Goal: Information Seeking & Learning: Learn about a topic

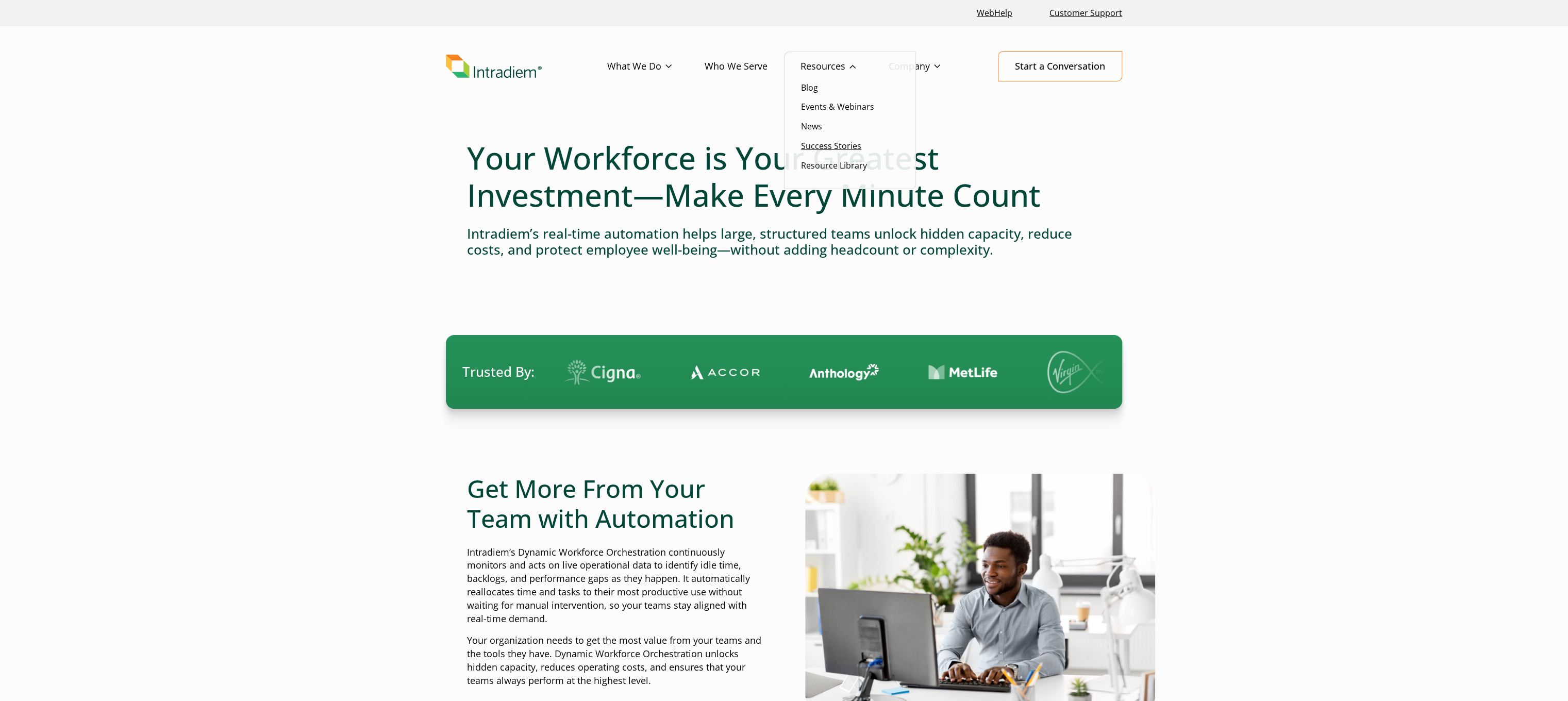
click at [816, 144] on link "Success Stories" at bounding box center [831, 145] width 60 height 12
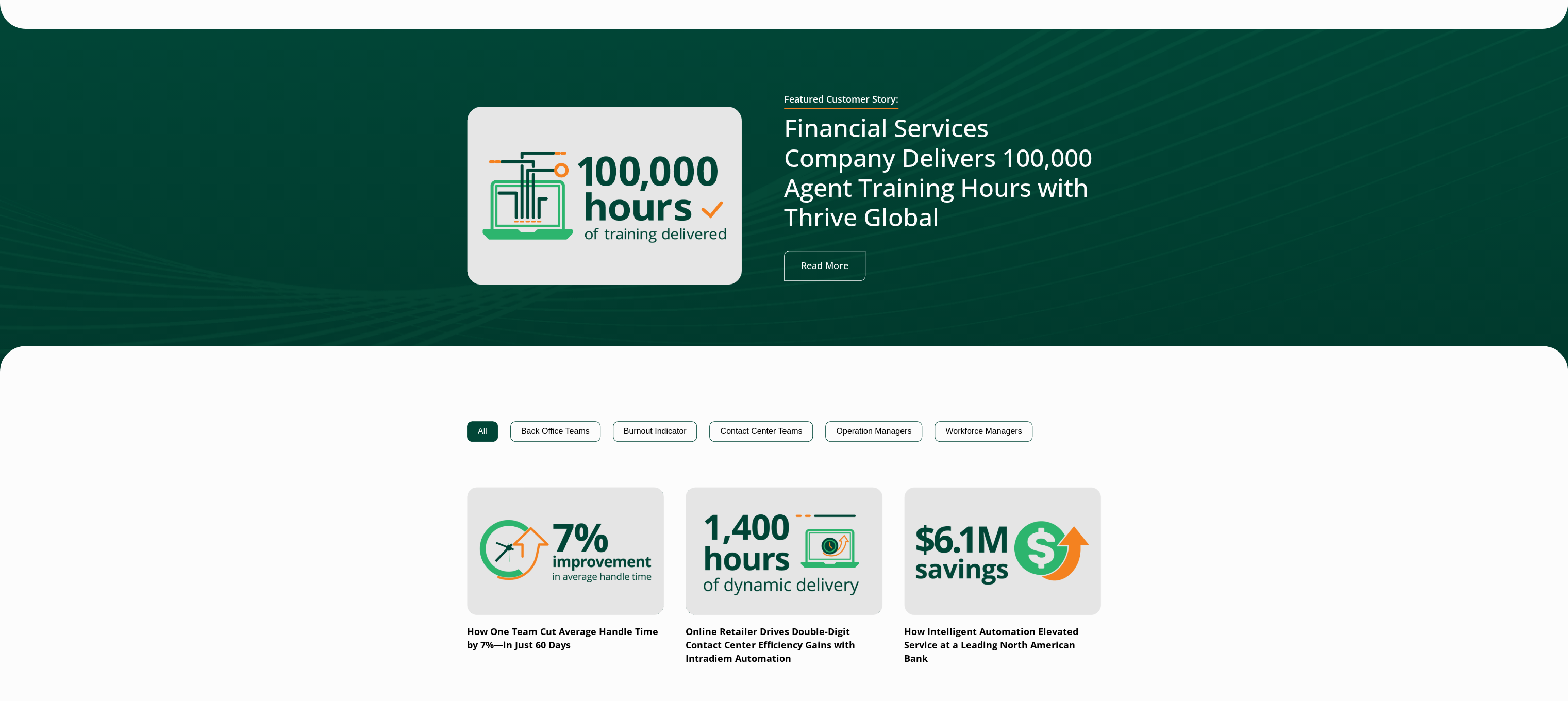
scroll to position [412, 0]
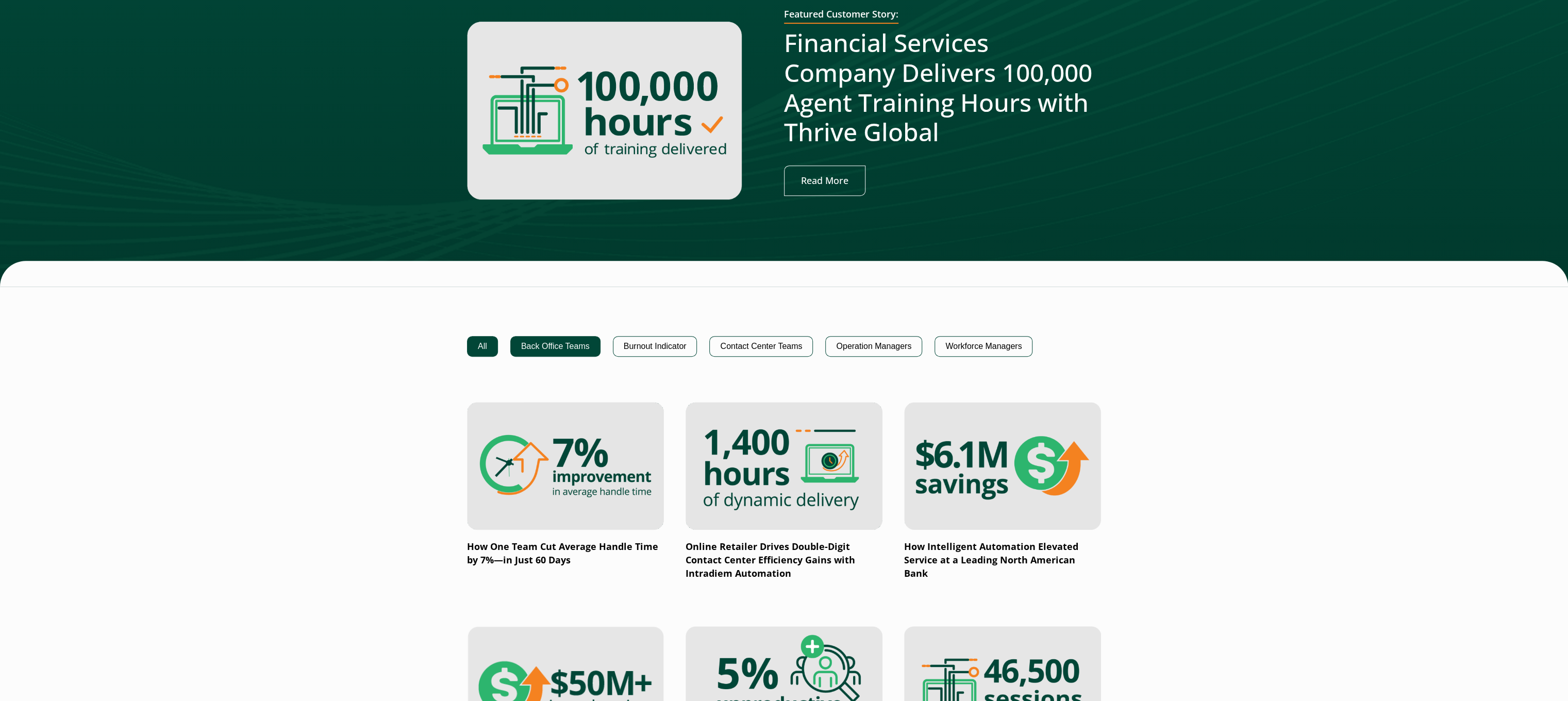
click at [575, 337] on button "Back Office Teams" at bounding box center [555, 346] width 90 height 21
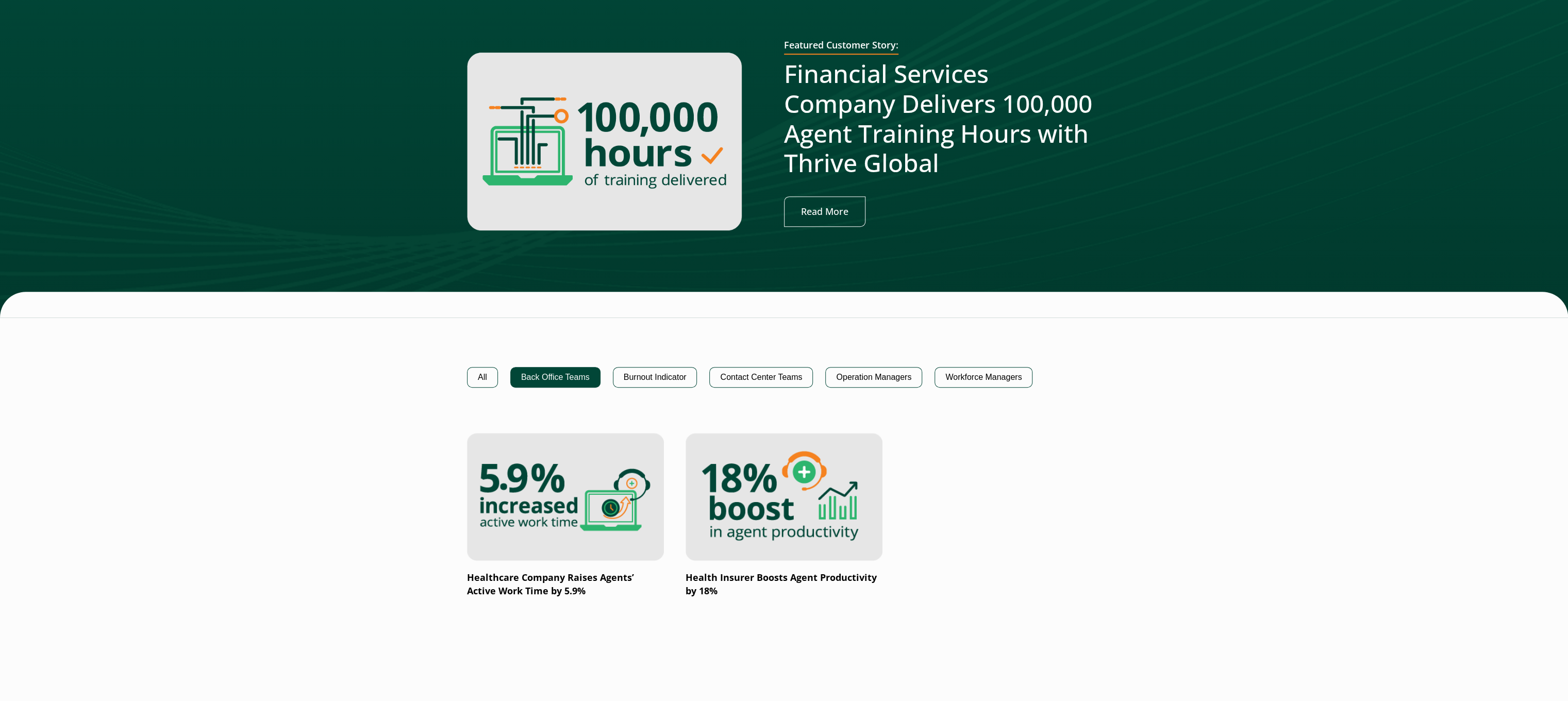
scroll to position [587, 0]
click at [769, 419] on img at bounding box center [784, 496] width 236 height 153
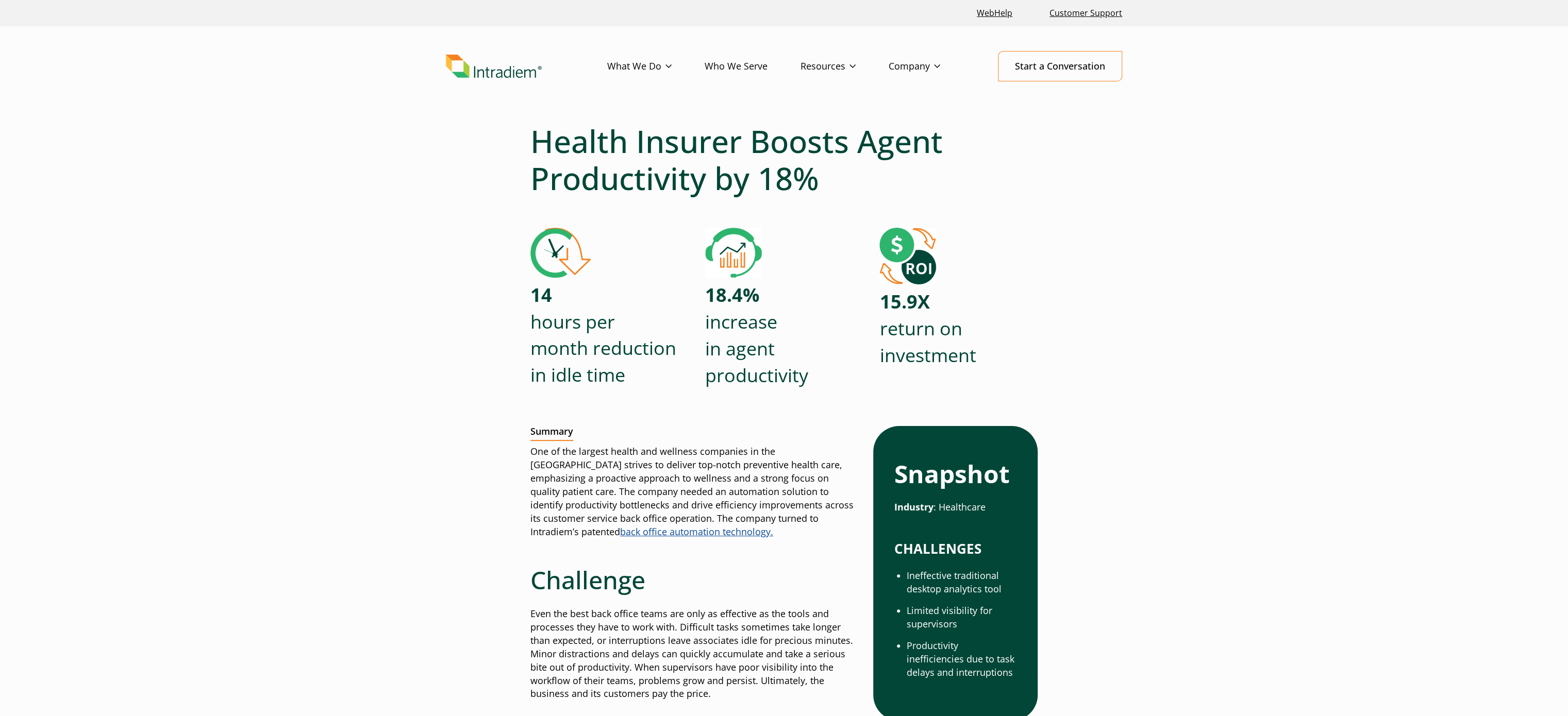
click at [813, 186] on h1 "Health Insurer Boosts Agent Productivity by 18%" at bounding box center [783, 160] width 507 height 74
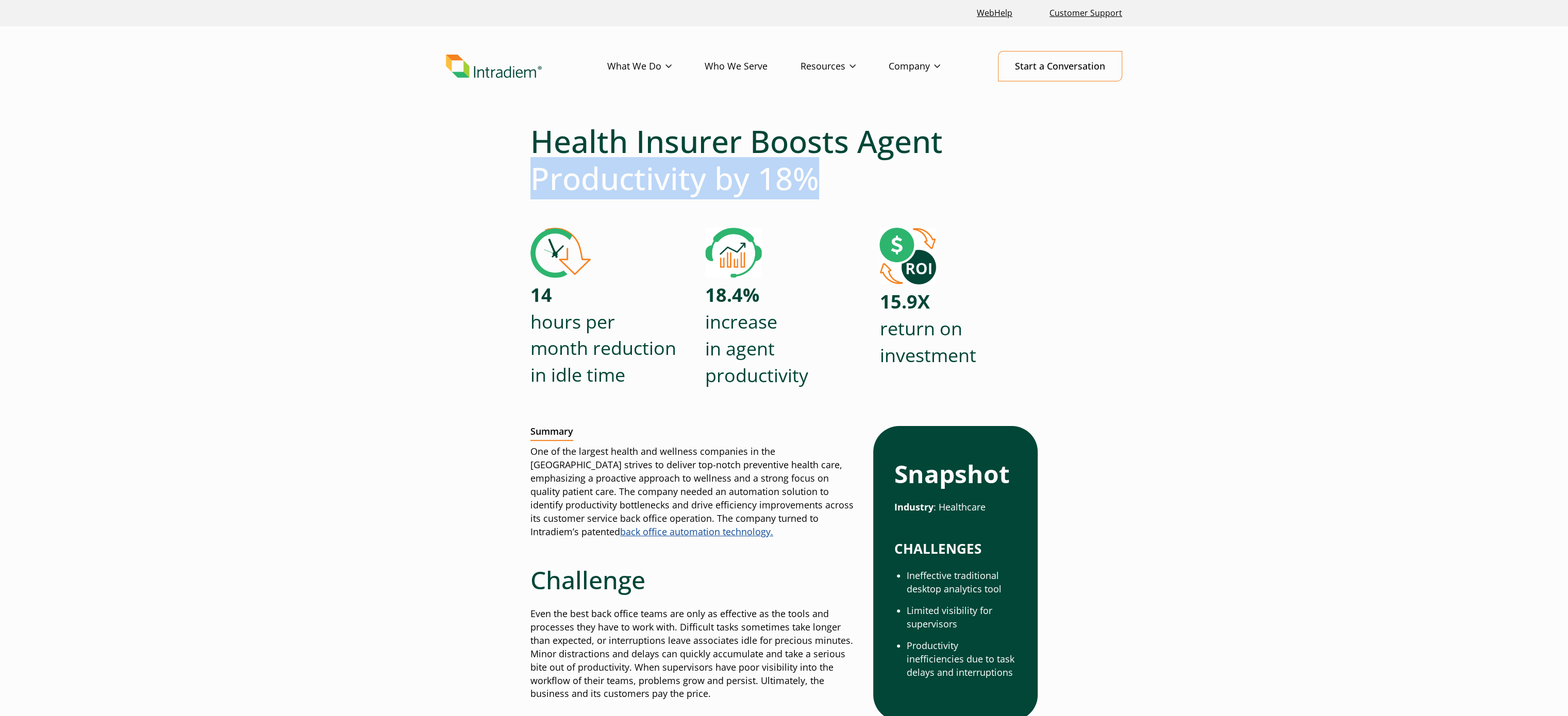
click at [813, 186] on h1 "Health Insurer Boosts Agent Productivity by 18%" at bounding box center [783, 160] width 507 height 74
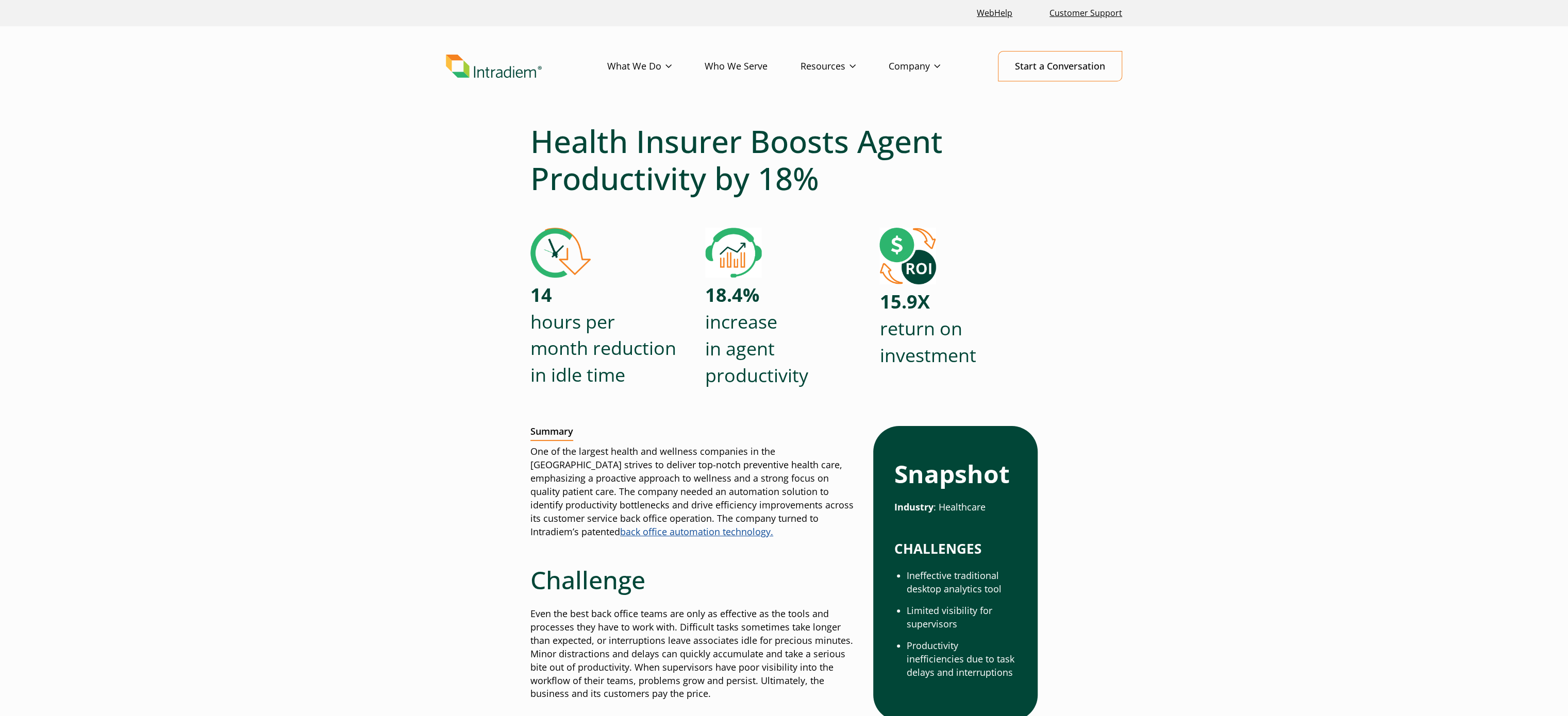
click at [793, 153] on h1 "Health Insurer Boosts Agent Productivity by 18%" at bounding box center [783, 160] width 507 height 74
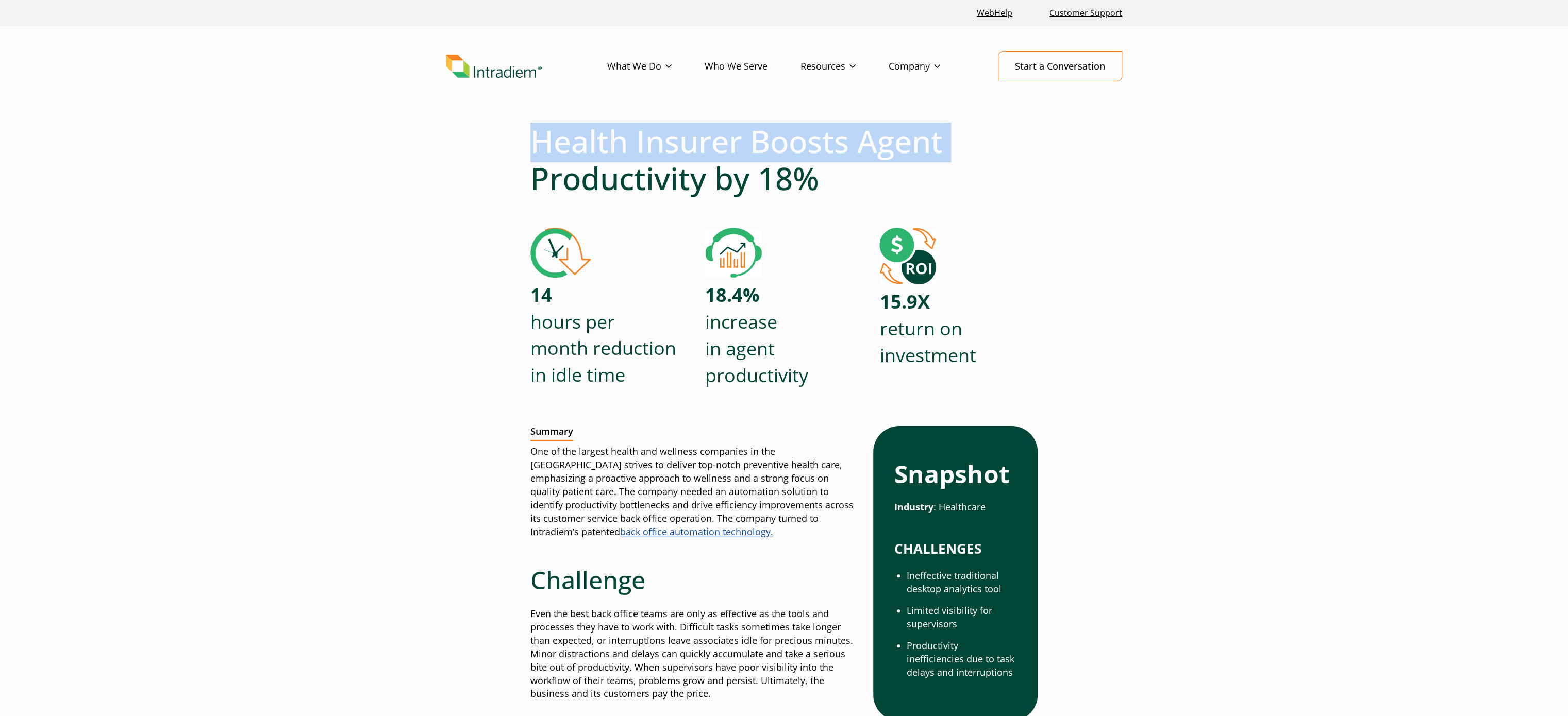
click at [793, 153] on h1 "Health Insurer Boosts Agent Productivity by 18%" at bounding box center [783, 160] width 507 height 74
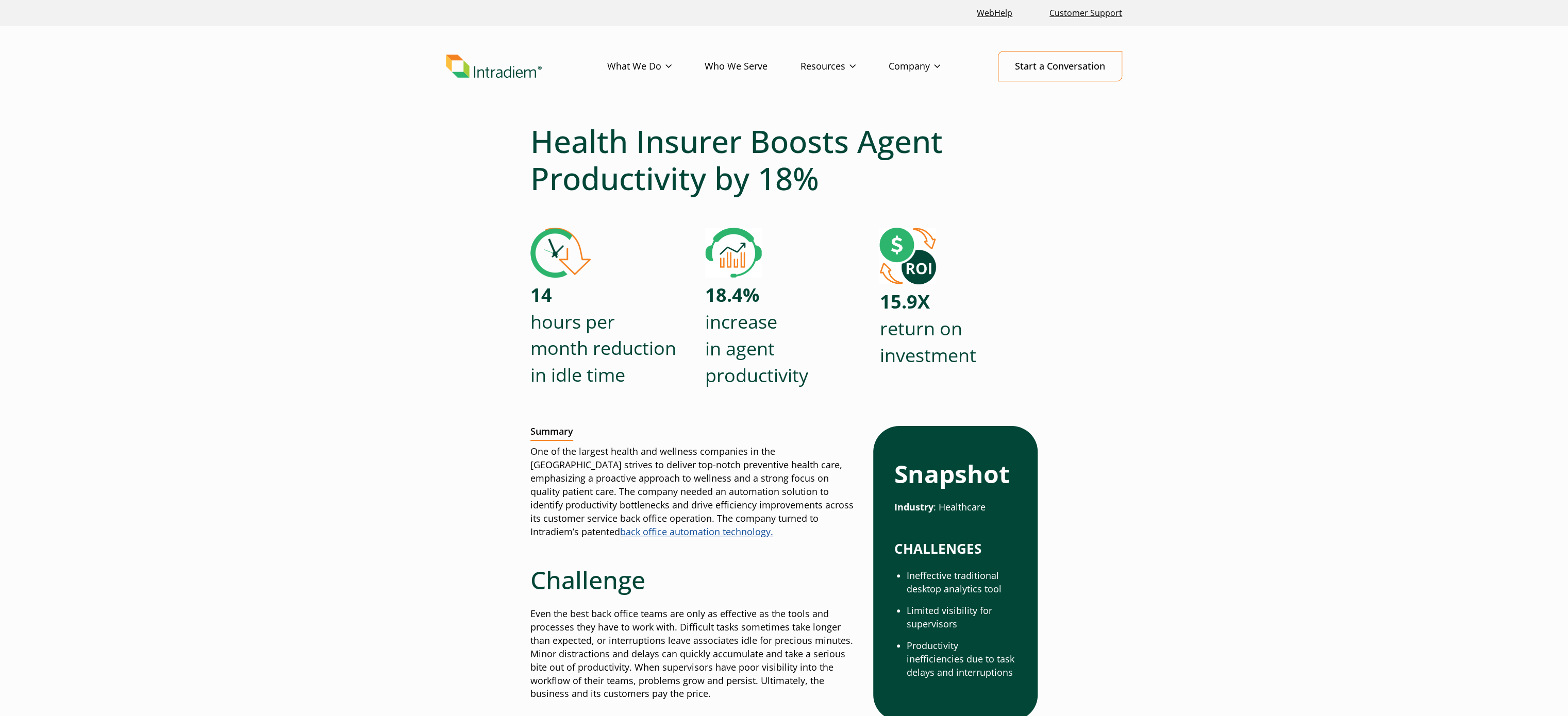
click at [791, 179] on h1 "Health Insurer Boosts Agent Productivity by 18%" at bounding box center [783, 160] width 507 height 74
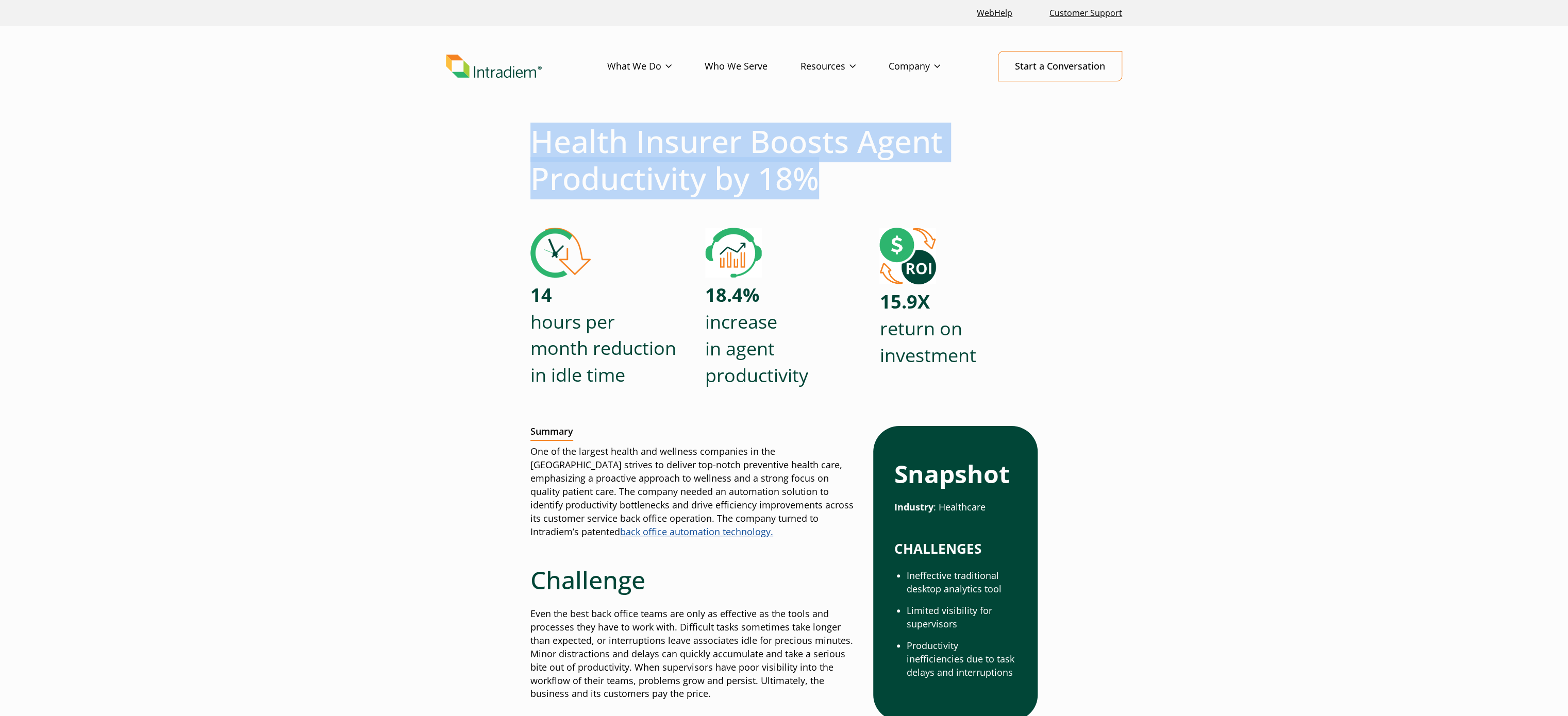
drag, startPoint x: 816, startPoint y: 178, endPoint x: 536, endPoint y: 137, distance: 283.0
click at [536, 137] on h1 "Health Insurer Boosts Agent Productivity by 18%" at bounding box center [783, 160] width 507 height 74
copy h1 "Health Insurer Boosts Agent Productivity by 18%"
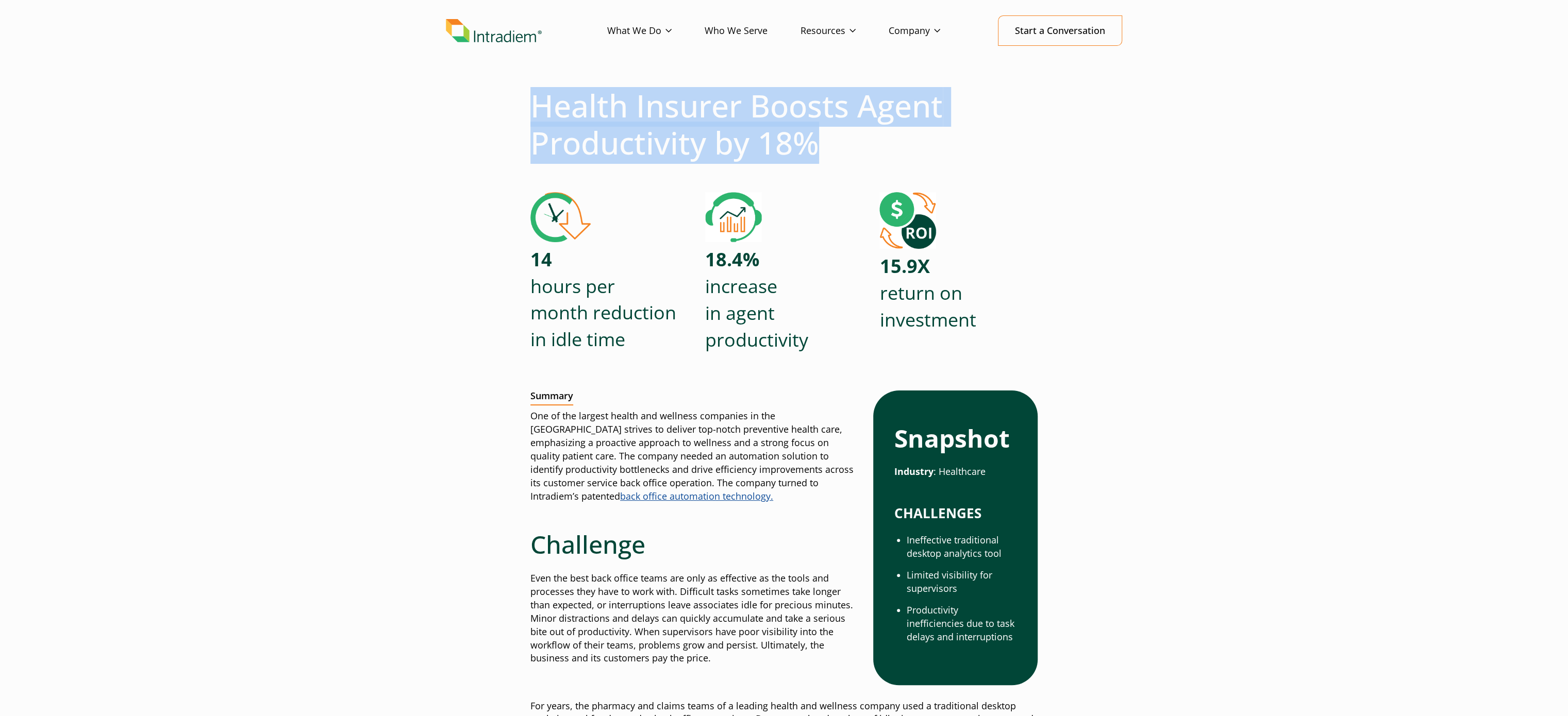
scroll to position [103, 0]
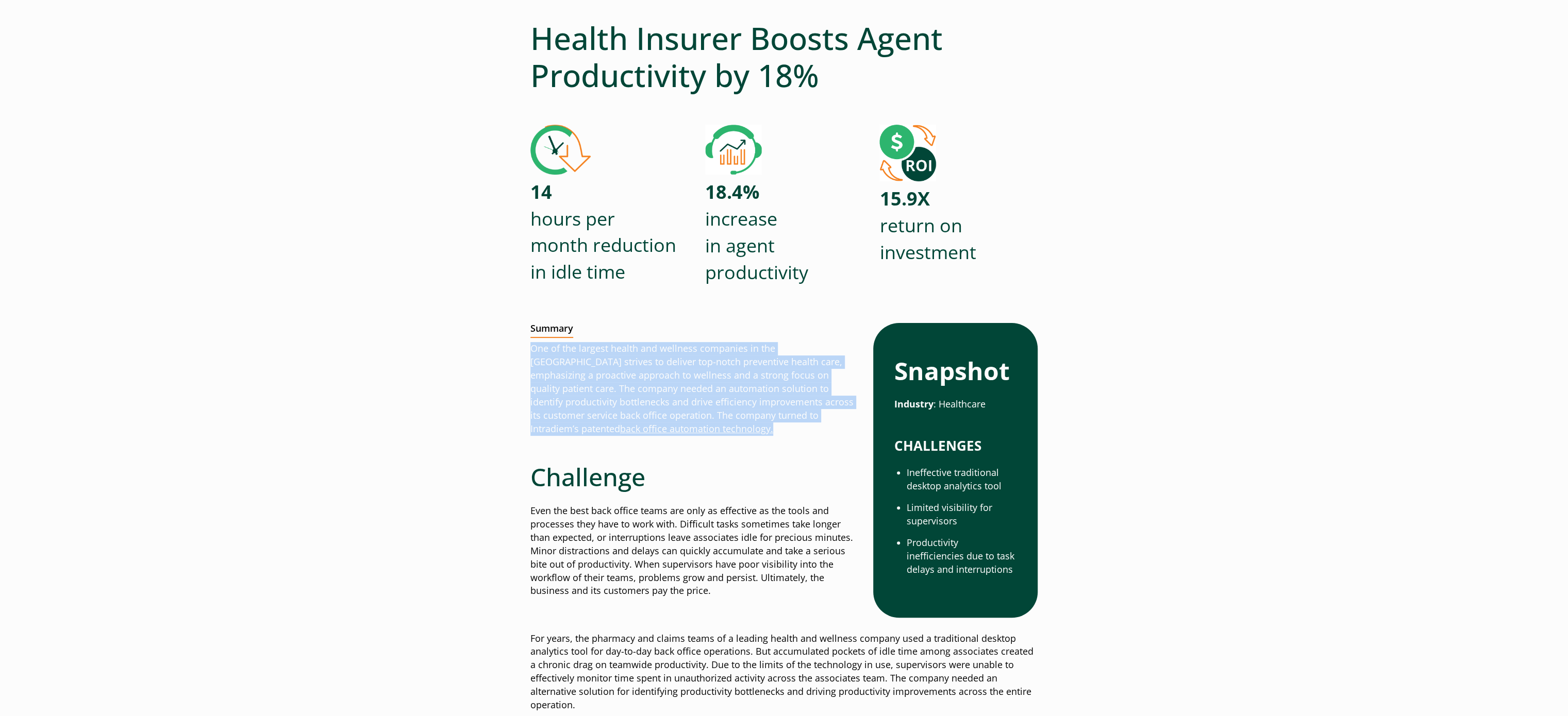
drag, startPoint x: 532, startPoint y: 347, endPoint x: 729, endPoint y: 401, distance: 204.3
click at [718, 435] on p "One of the largest health and wellness companies in the United States strives t…" at bounding box center [693, 388] width 326 height 93
copy p "One of the largest health and wellness companies in the United States strives t…"
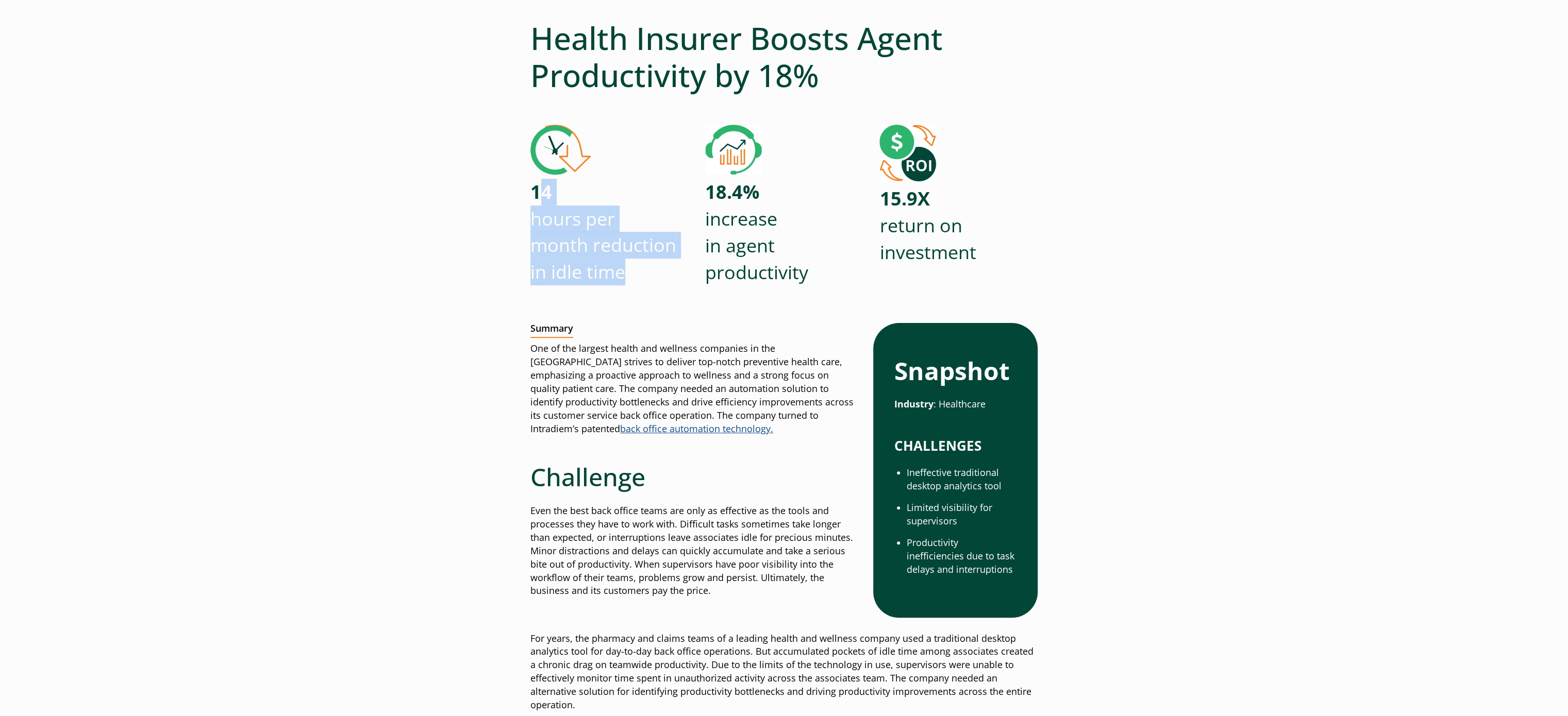
drag, startPoint x: 537, startPoint y: 182, endPoint x: 659, endPoint y: 274, distance: 152.8
click at [659, 274] on p "14 hours per month reduction in idle time" at bounding box center [603, 232] width 146 height 106
click at [645, 274] on p "14 hours per month reduction in idle time" at bounding box center [603, 232] width 146 height 106
drag, startPoint x: 632, startPoint y: 271, endPoint x: 533, endPoint y: 202, distance: 120.7
click at [533, 202] on p "14 hours per month reduction in idle time" at bounding box center [603, 232] width 146 height 106
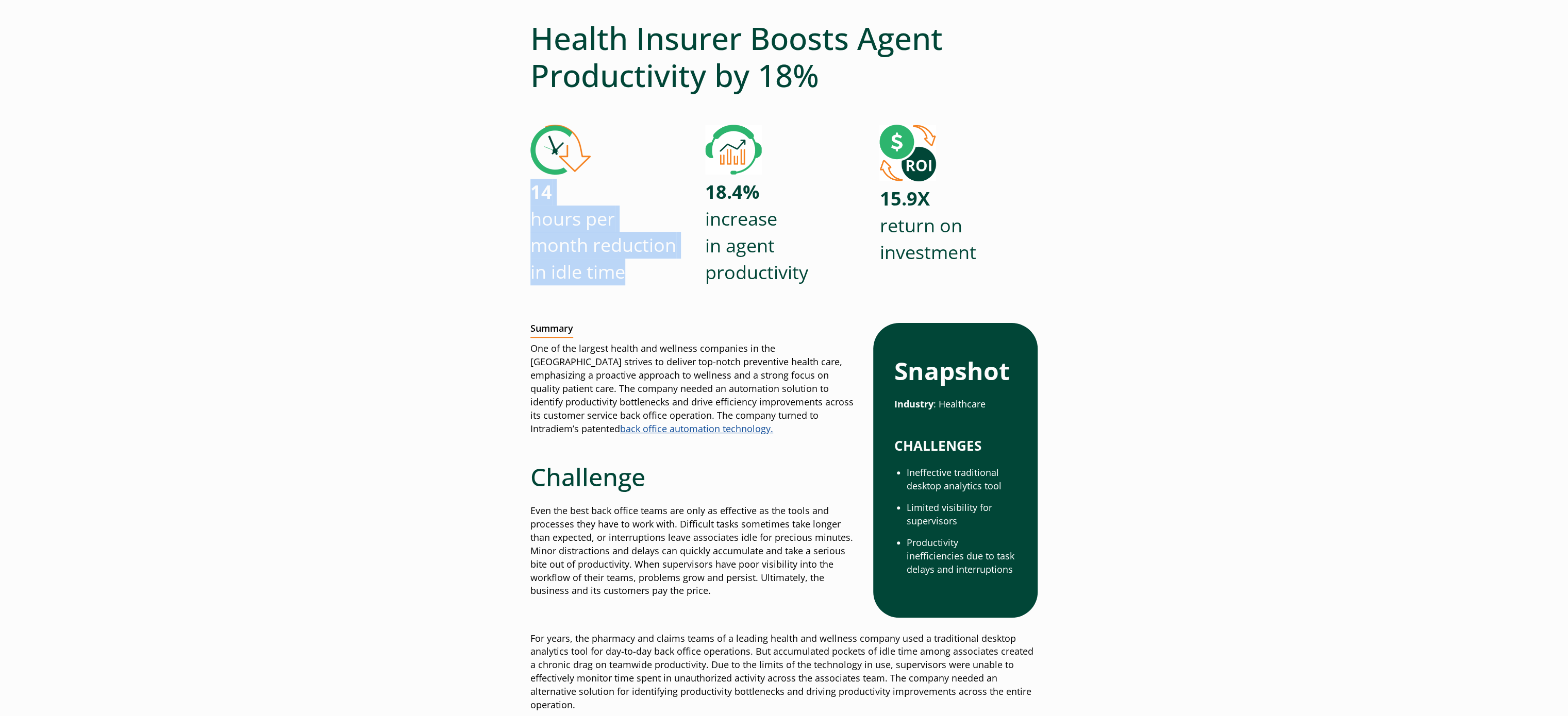
copy p "14 hours per month reduction in idle time"
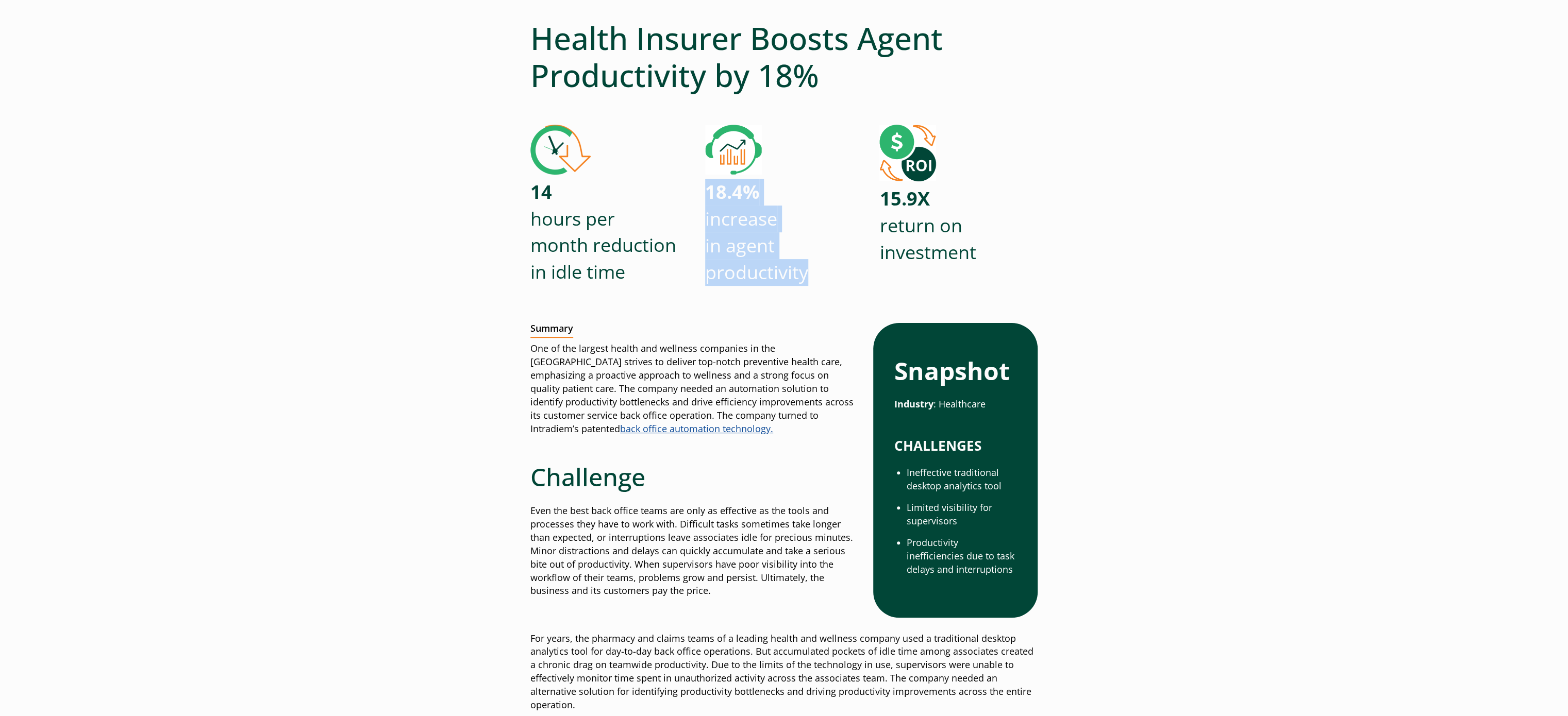
drag, startPoint x: 709, startPoint y: 190, endPoint x: 811, endPoint y: 277, distance: 134.1
click at [811, 277] on div "18.4% increase in agent productivity" at bounding box center [784, 217] width 158 height 184
copy p "18.4% increase in agent productivity"
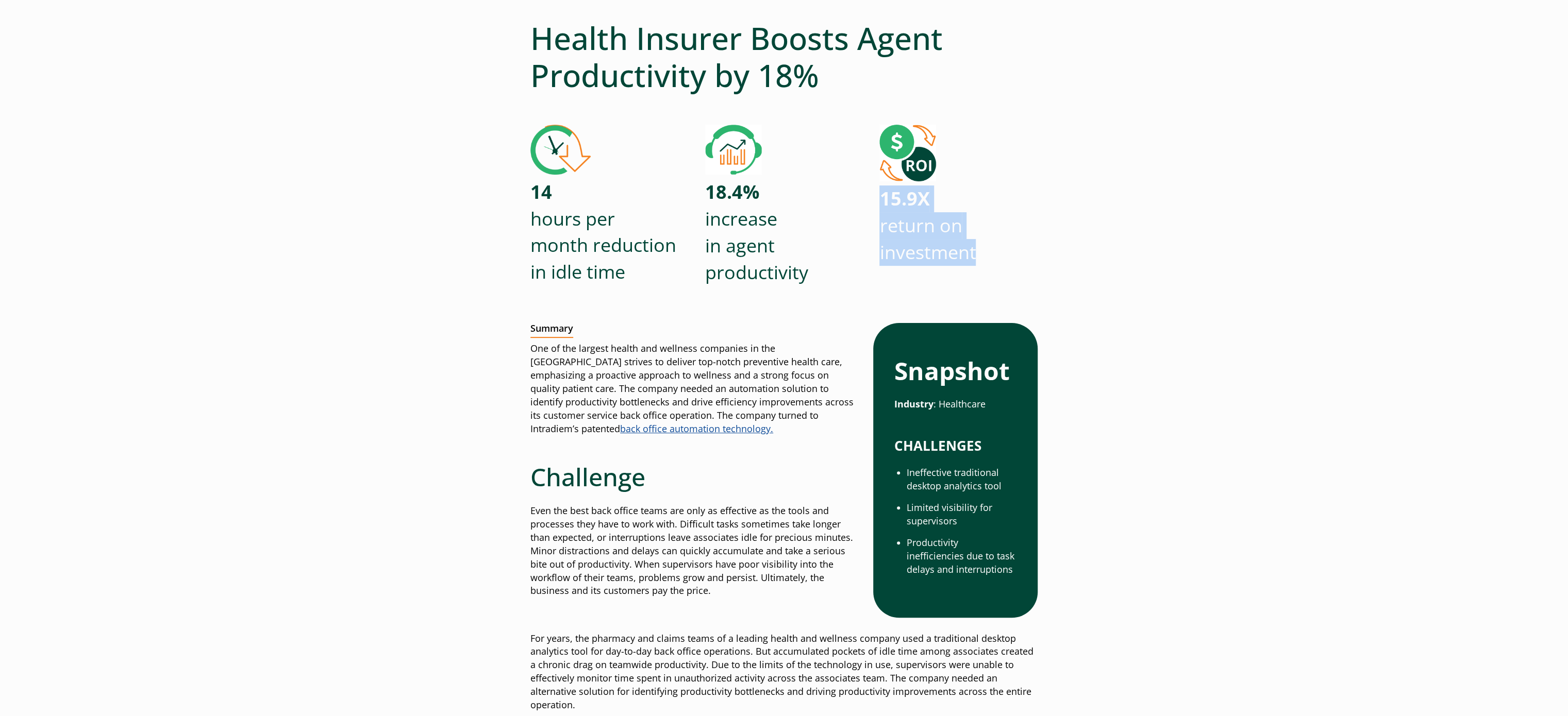
drag, startPoint x: 883, startPoint y: 198, endPoint x: 976, endPoint y: 252, distance: 107.5
click at [976, 252] on div "15.9X return on investment" at bounding box center [959, 206] width 158 height 163
copy p "15.9X return on investment"
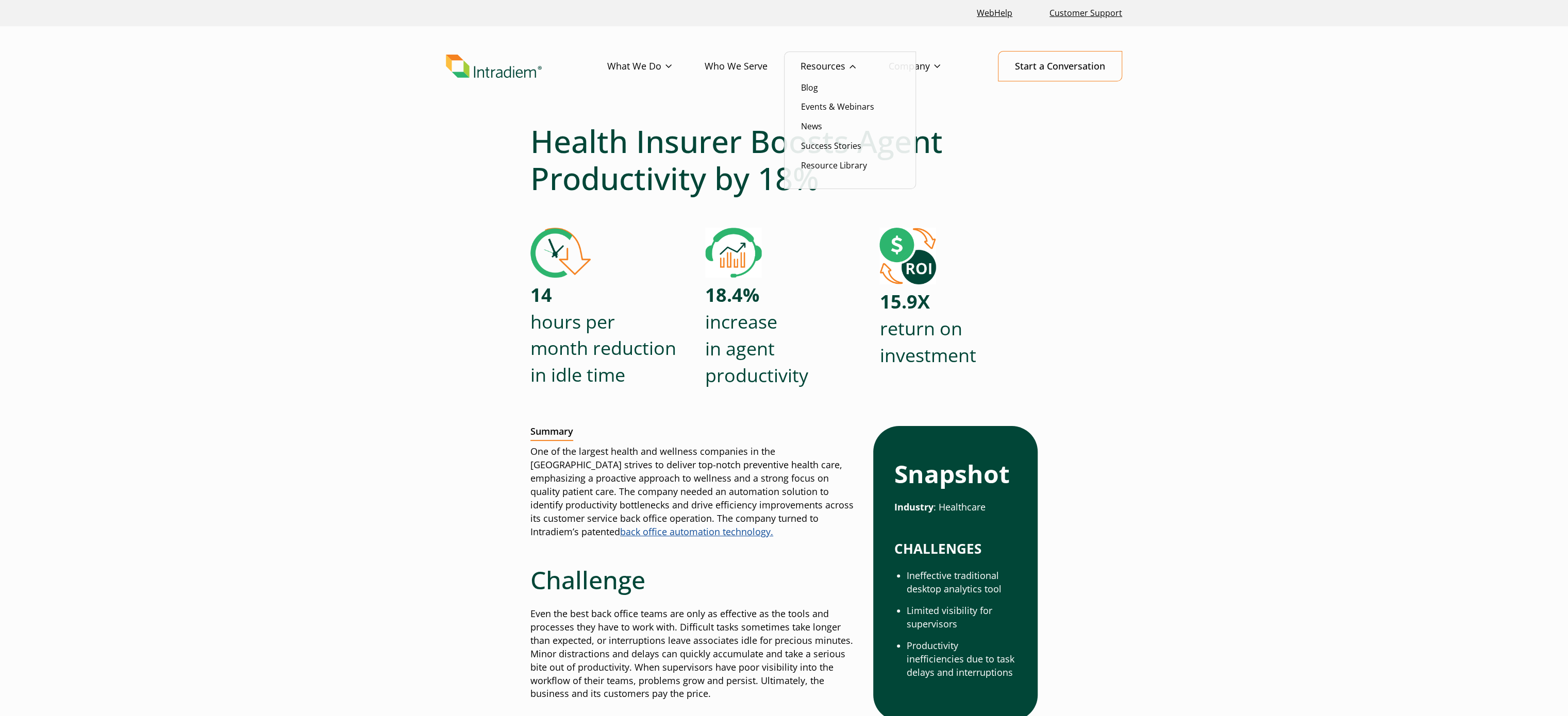
click at [831, 139] on li "Success Stories" at bounding box center [850, 146] width 98 height 13
click at [831, 143] on link "Success Stories" at bounding box center [831, 145] width 60 height 12
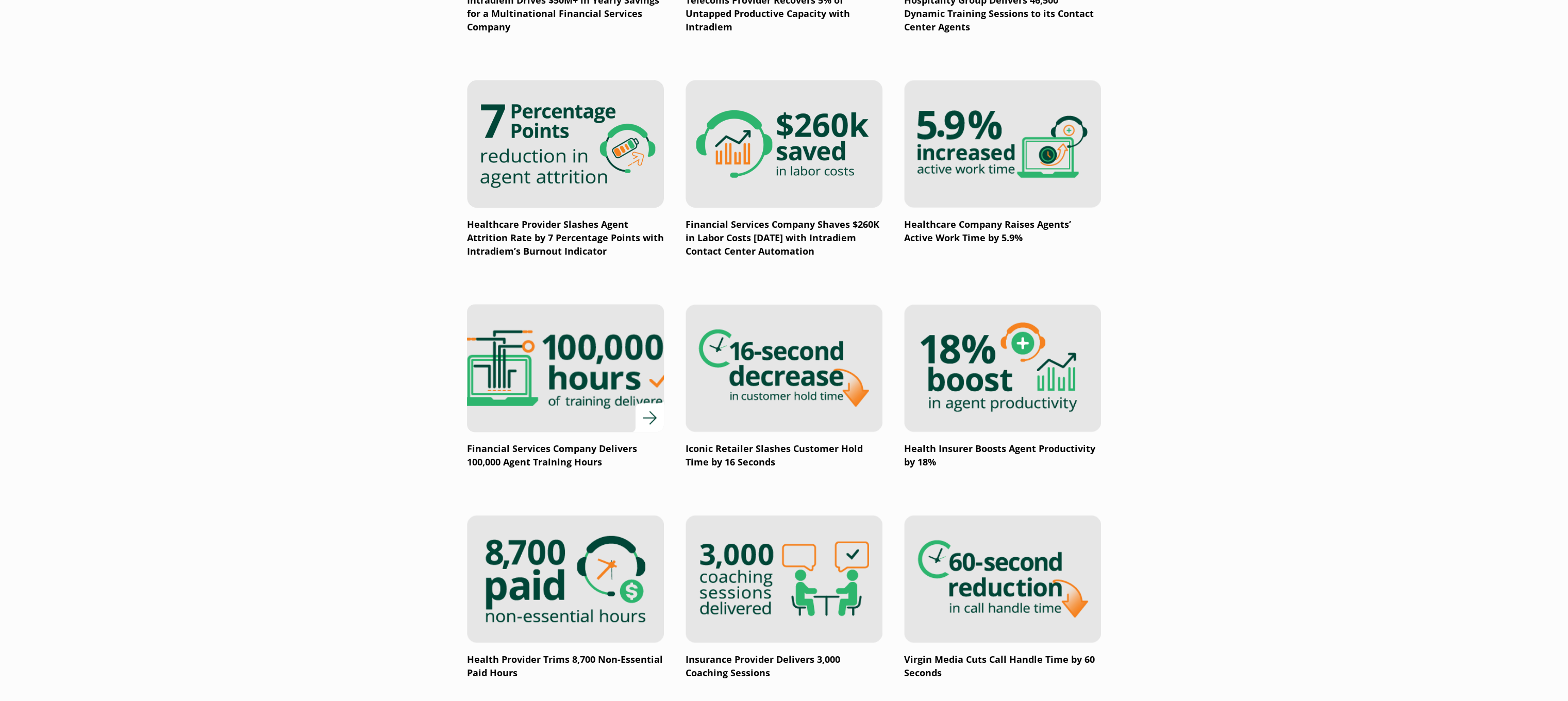
scroll to position [1062, 0]
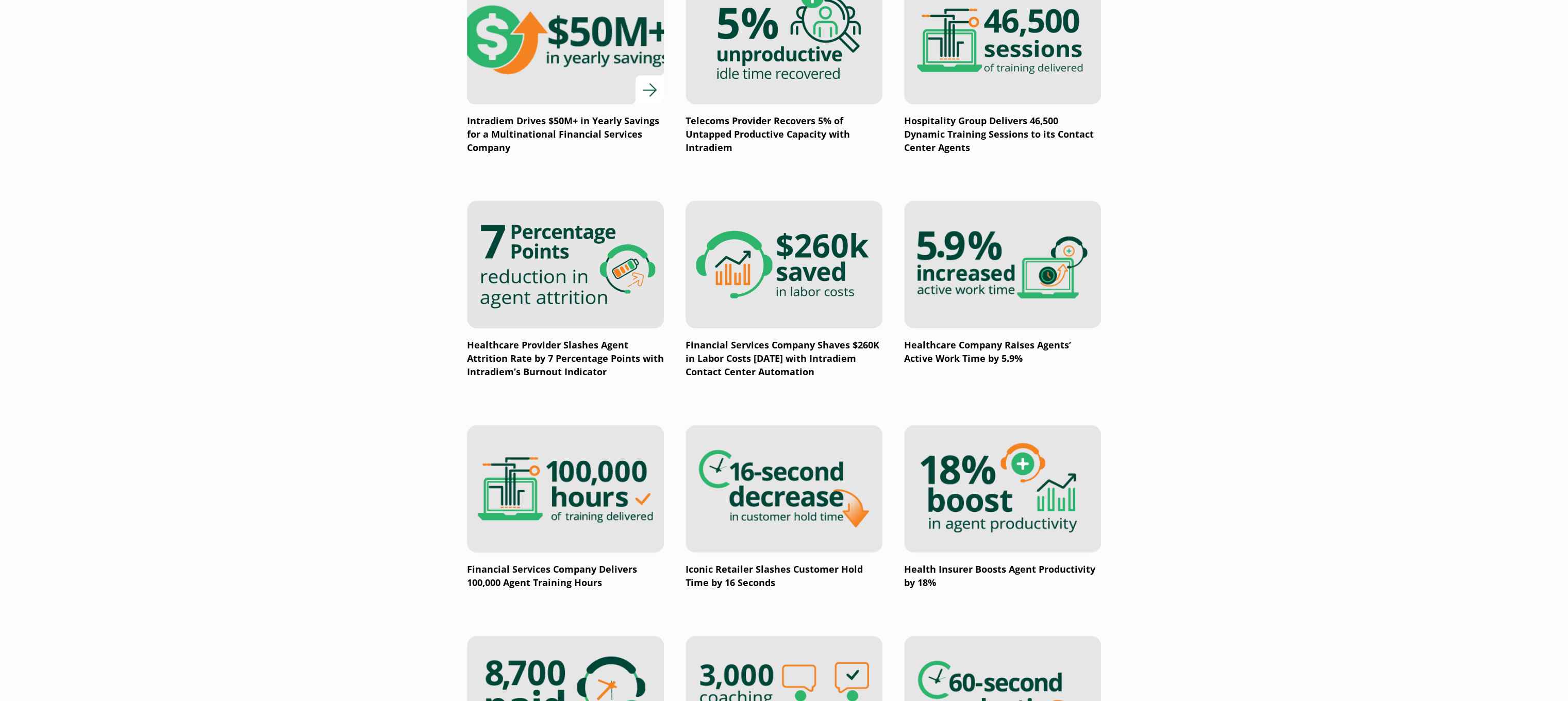
click at [613, 137] on p "Intradiem Drives $50M+ in Yearly Savings for a Multinational Financial Services…" at bounding box center [565, 134] width 197 height 40
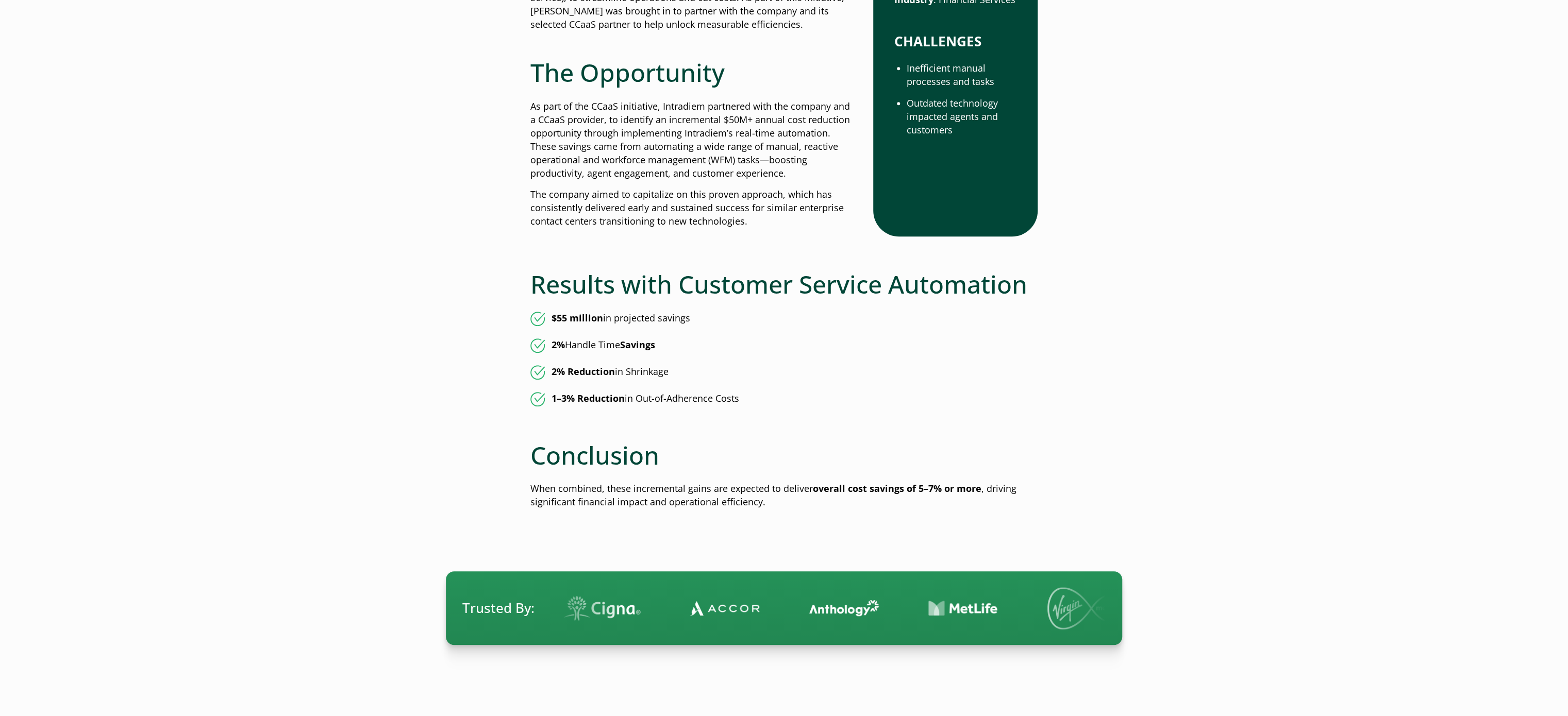
scroll to position [206, 0]
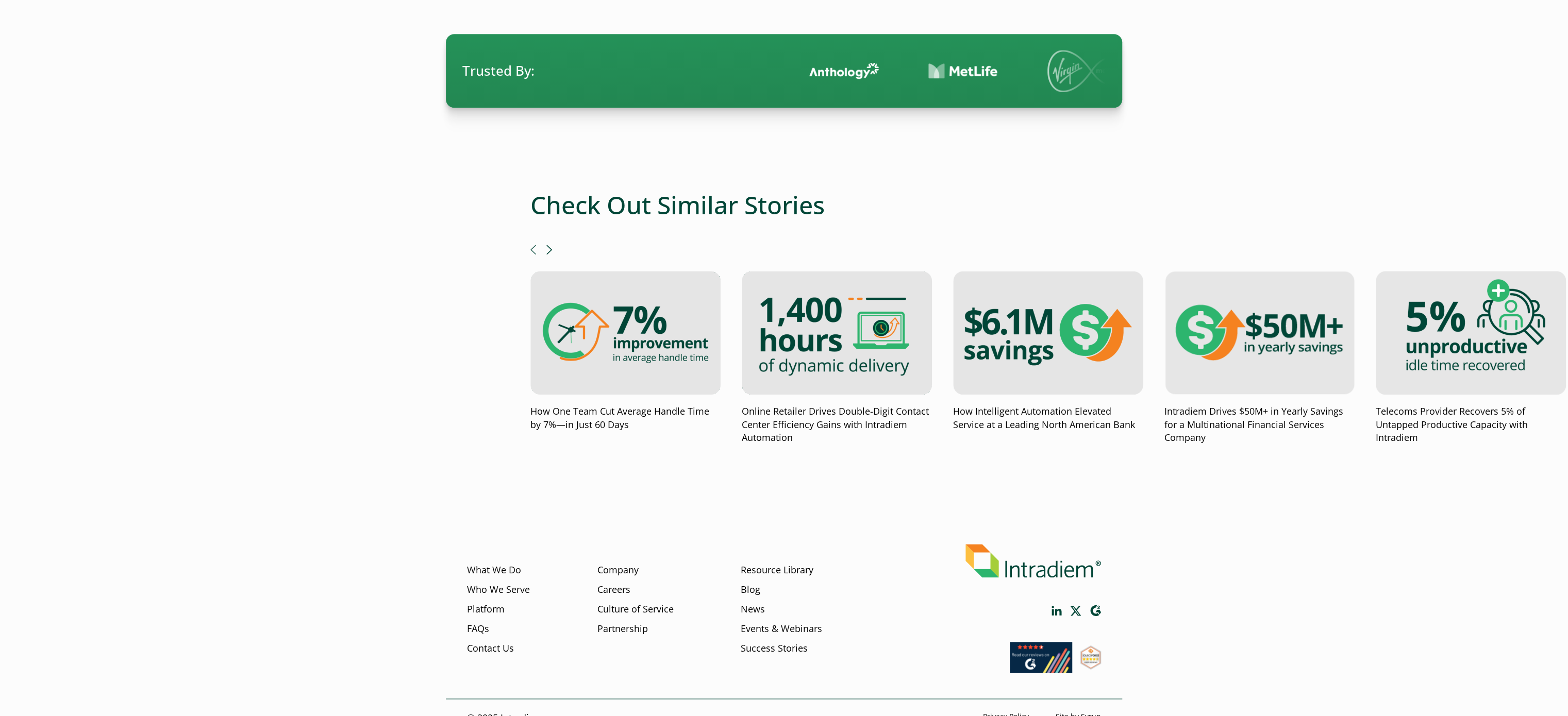
scroll to position [1073, 0]
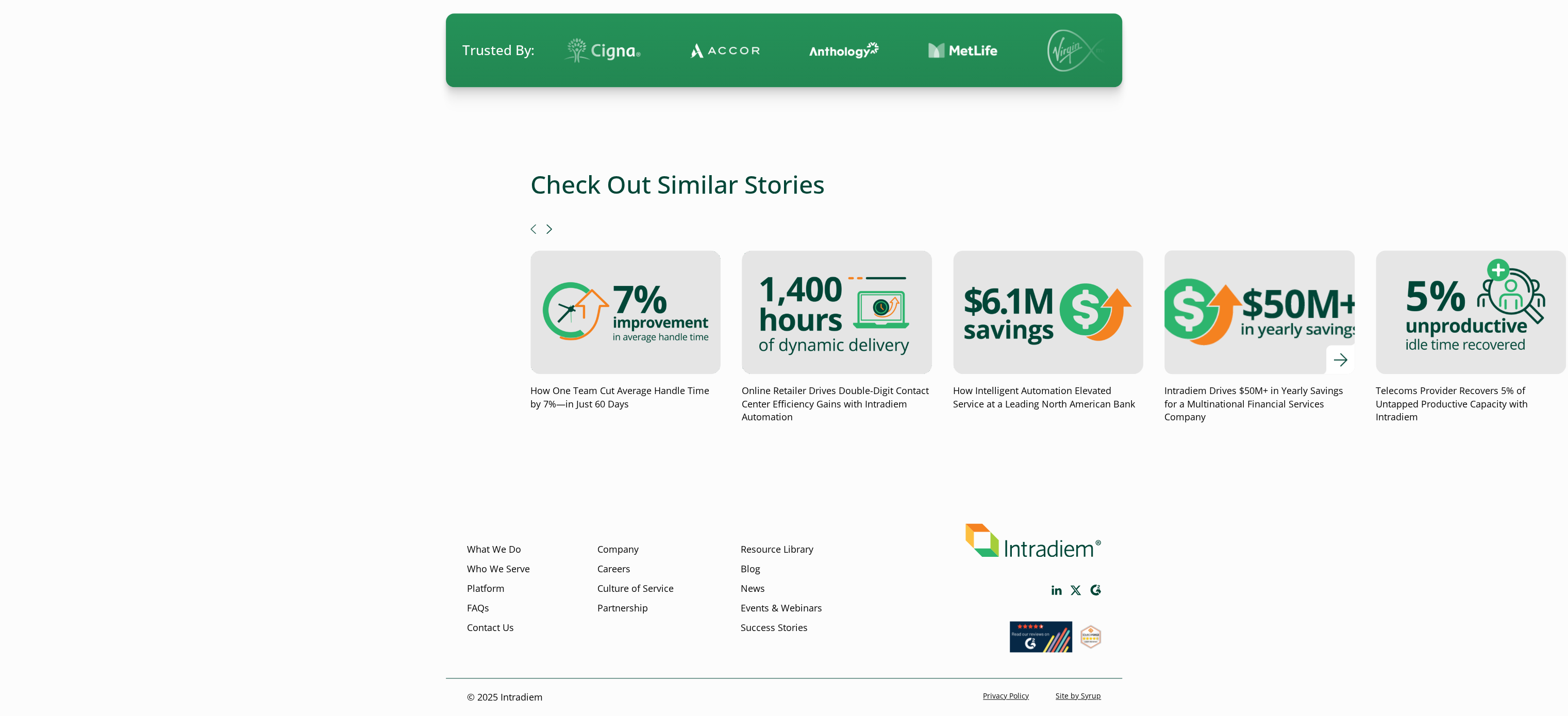
click at [1206, 337] on img at bounding box center [1259, 312] width 228 height 148
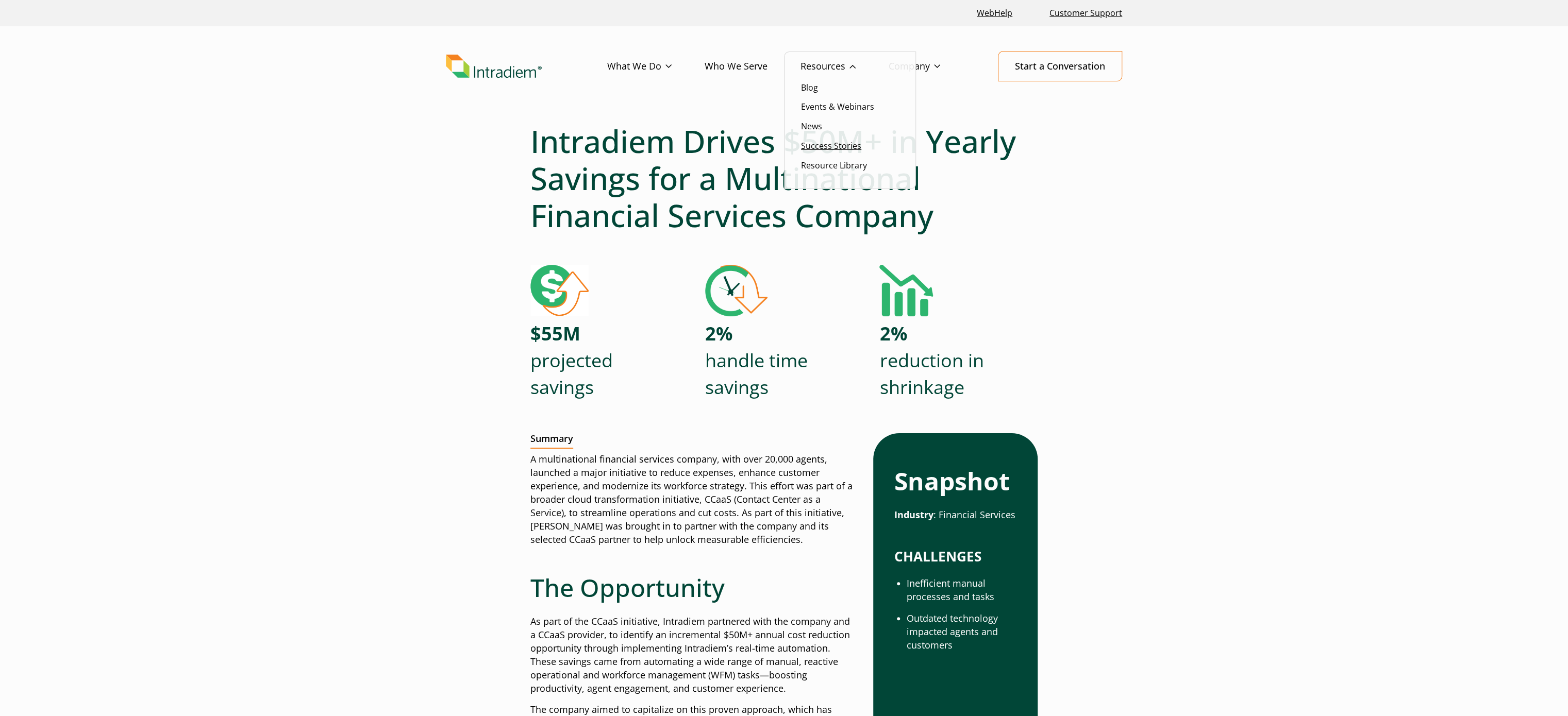
click at [831, 147] on link "Success Stories" at bounding box center [831, 145] width 60 height 12
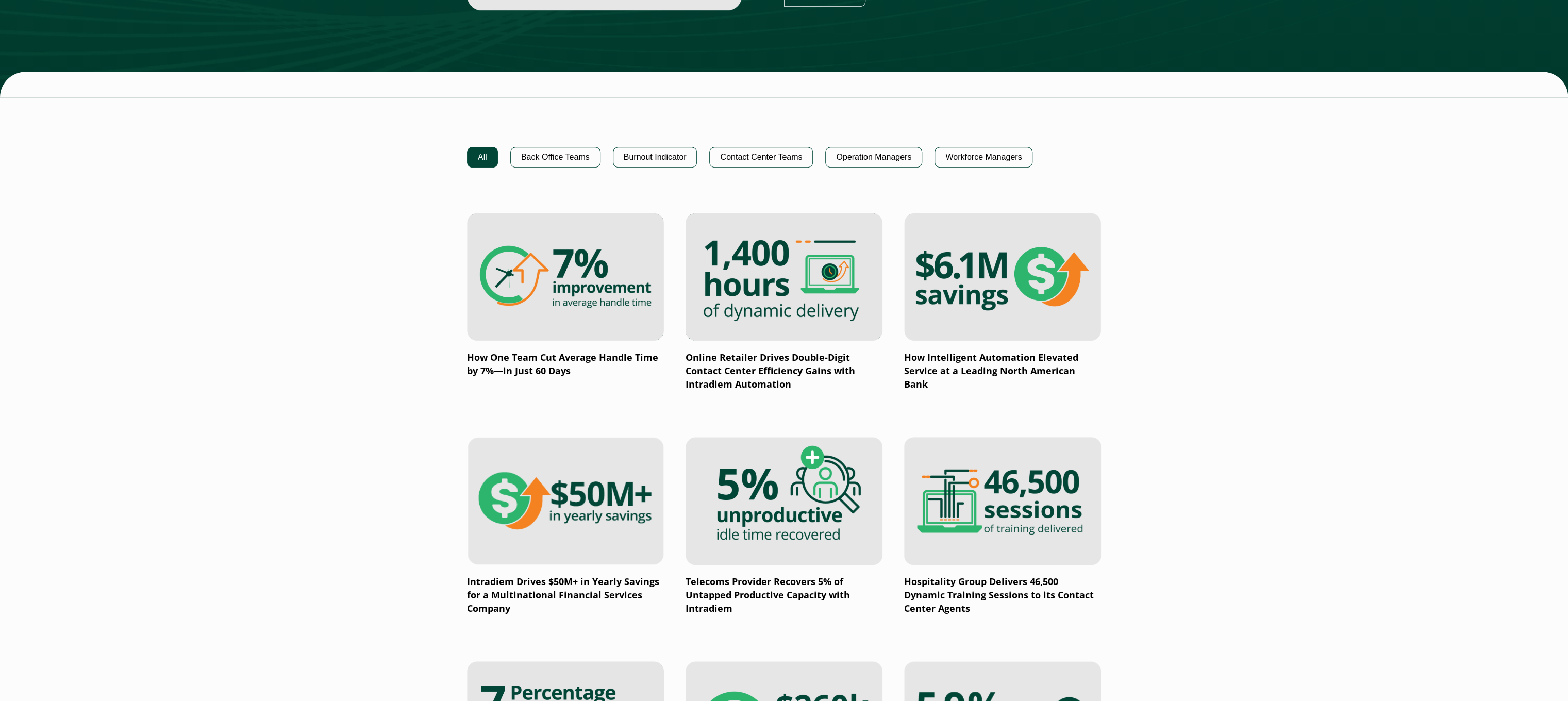
scroll to position [618, 0]
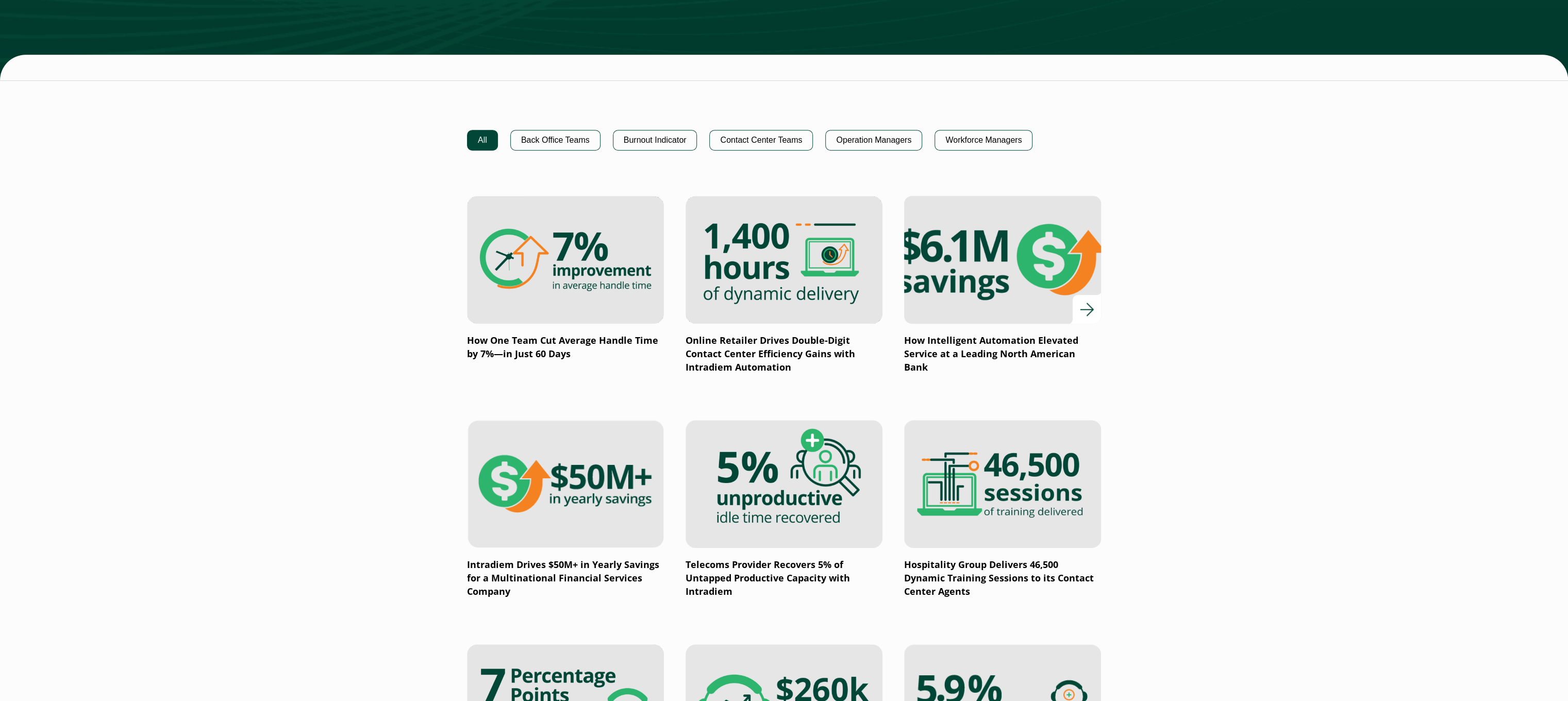
click at [1068, 352] on p "How Intelligent Automation Elevated Service at a Leading North American Bank" at bounding box center [1002, 354] width 197 height 40
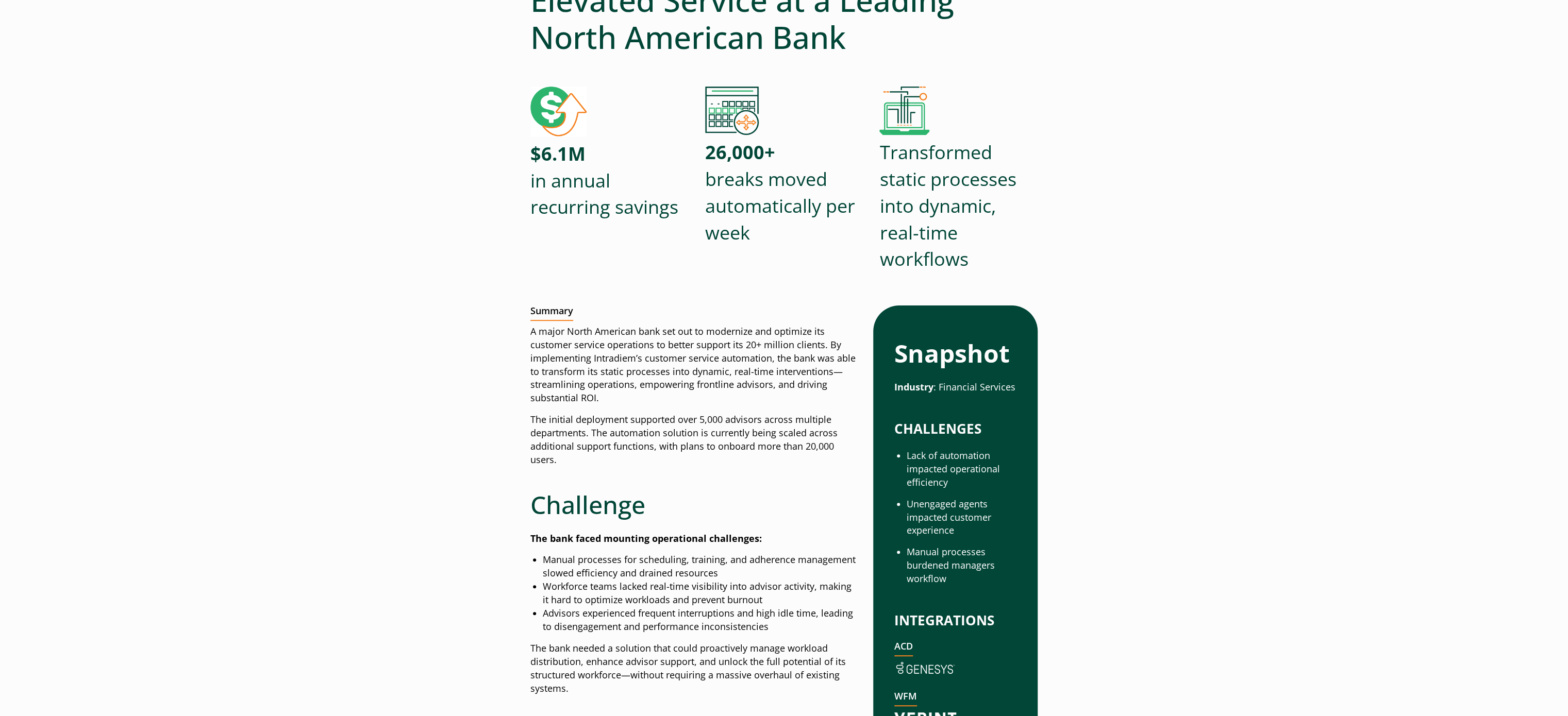
scroll to position [103, 0]
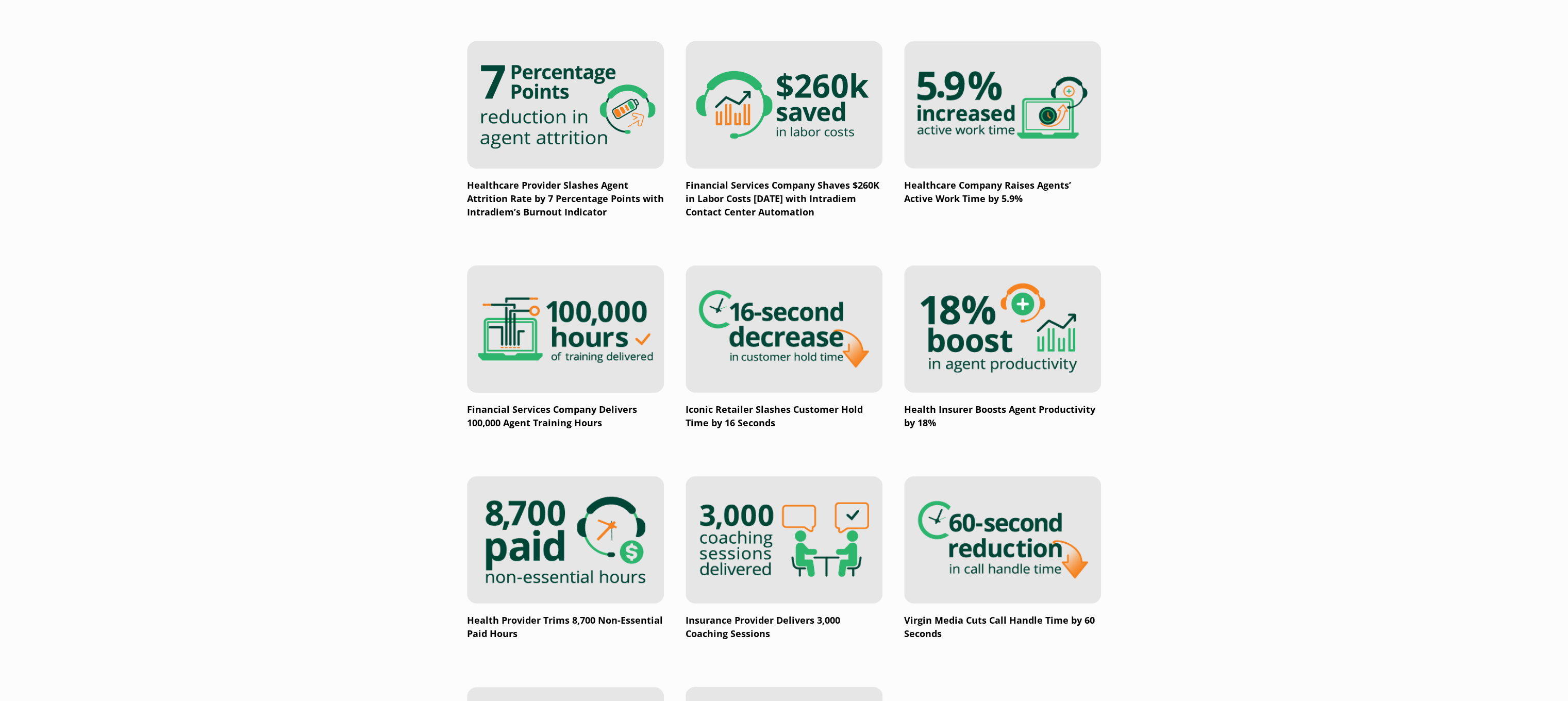
scroll to position [1236, 0]
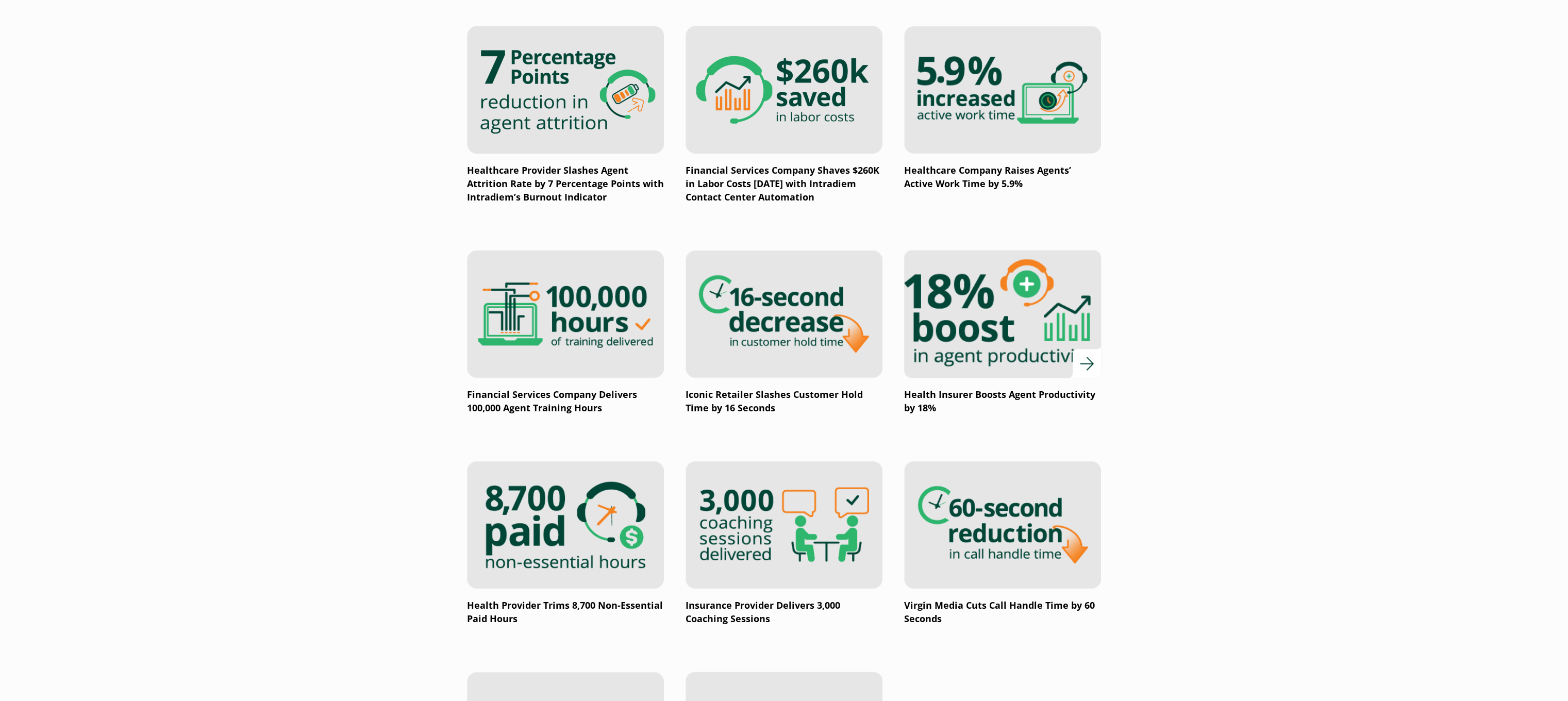
click at [1050, 329] on img at bounding box center [1003, 314] width 236 height 153
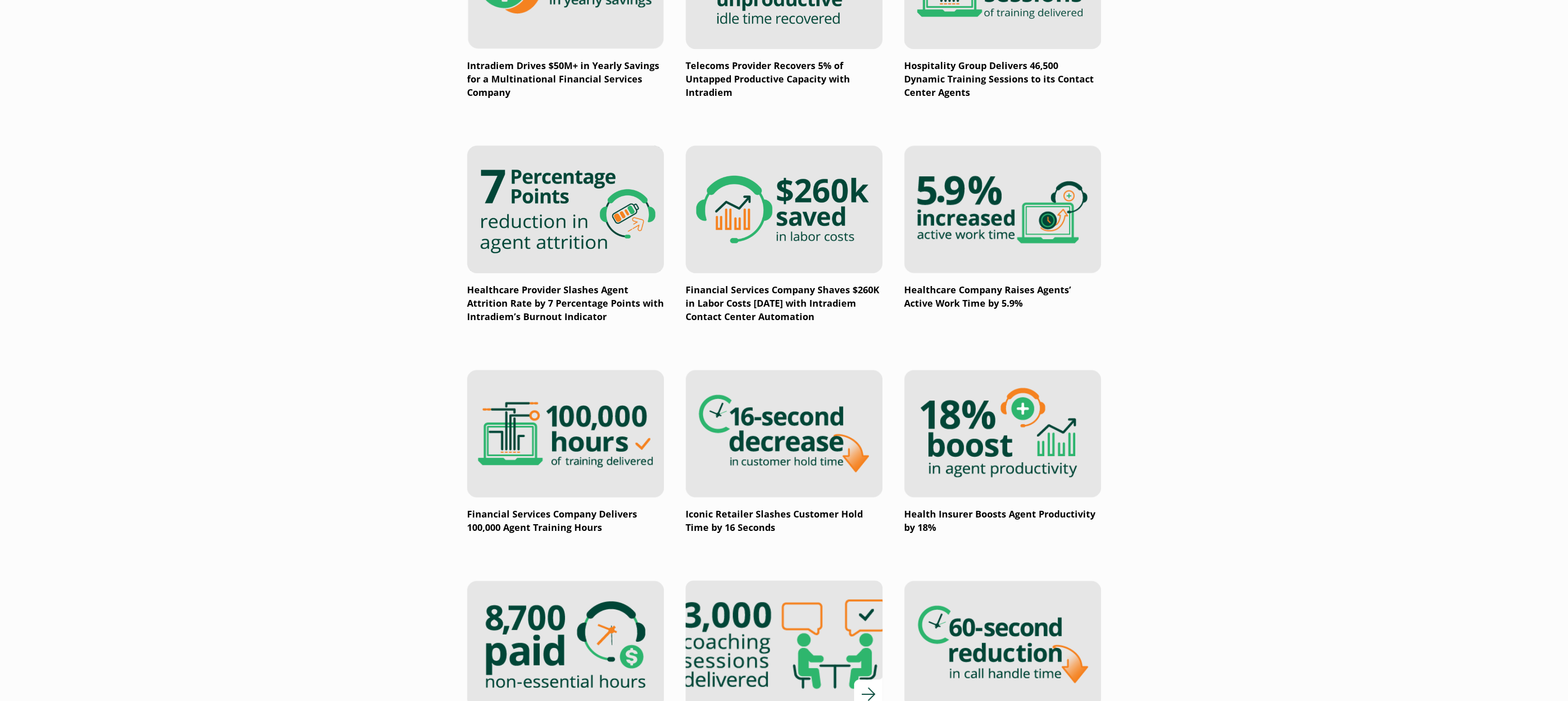
scroll to position [1134, 0]
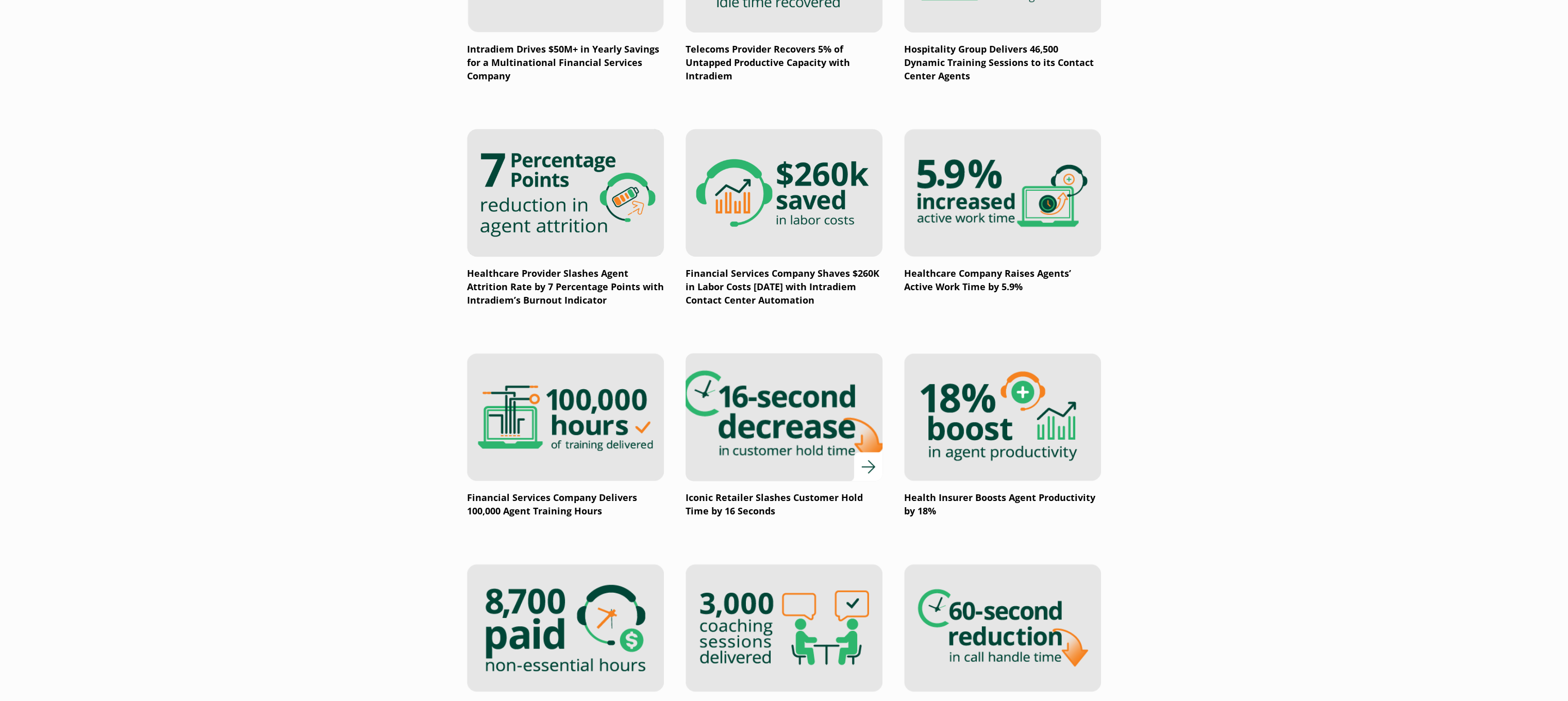
click at [755, 424] on img at bounding box center [784, 417] width 236 height 153
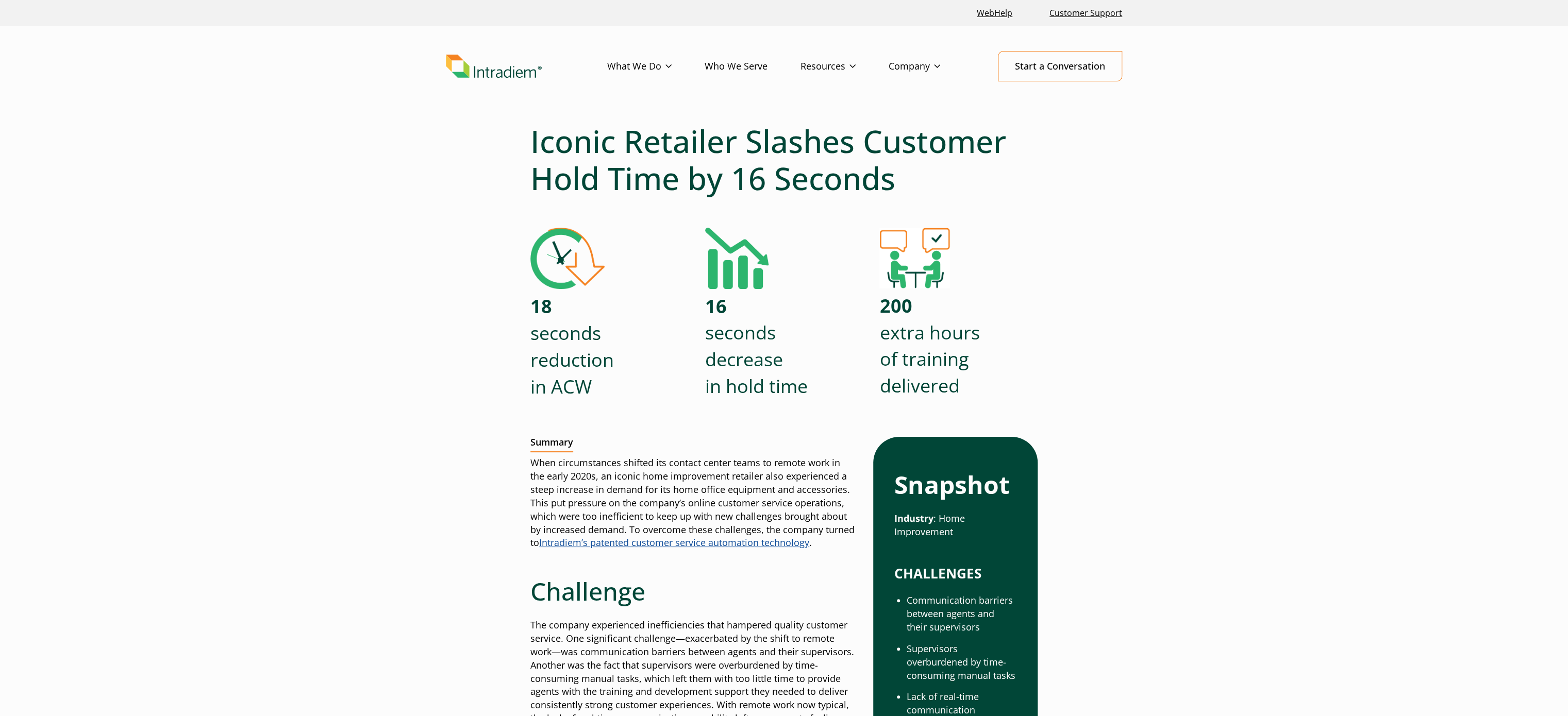
click at [682, 170] on h1 "Iconic Retailer Slashes Customer Hold Time by 16 Seconds" at bounding box center [783, 160] width 507 height 74
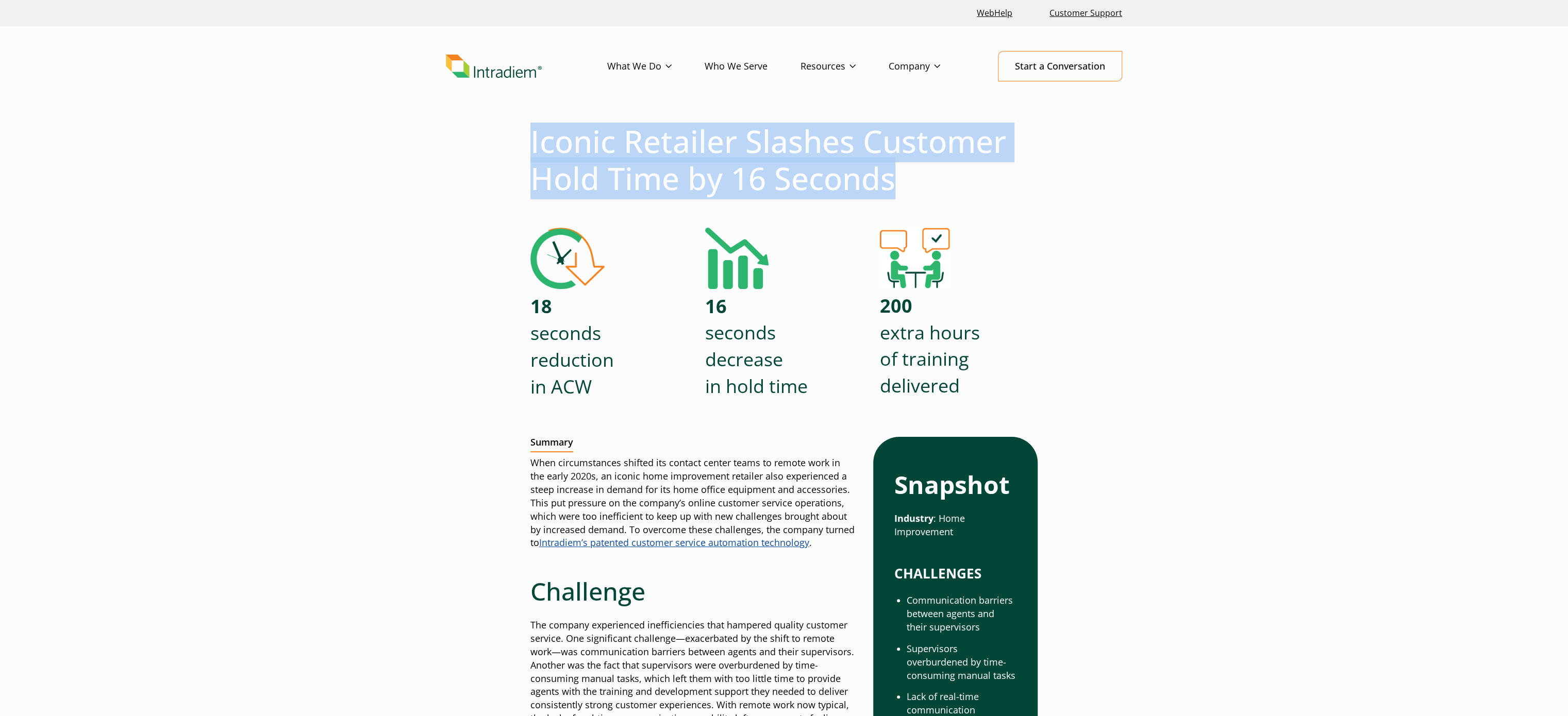
click at [682, 170] on h1 "Iconic Retailer Slashes Customer Hold Time by 16 Seconds" at bounding box center [783, 160] width 507 height 74
copy div "Iconic Retailer Slashes Customer Hold Time by 16 Seconds"
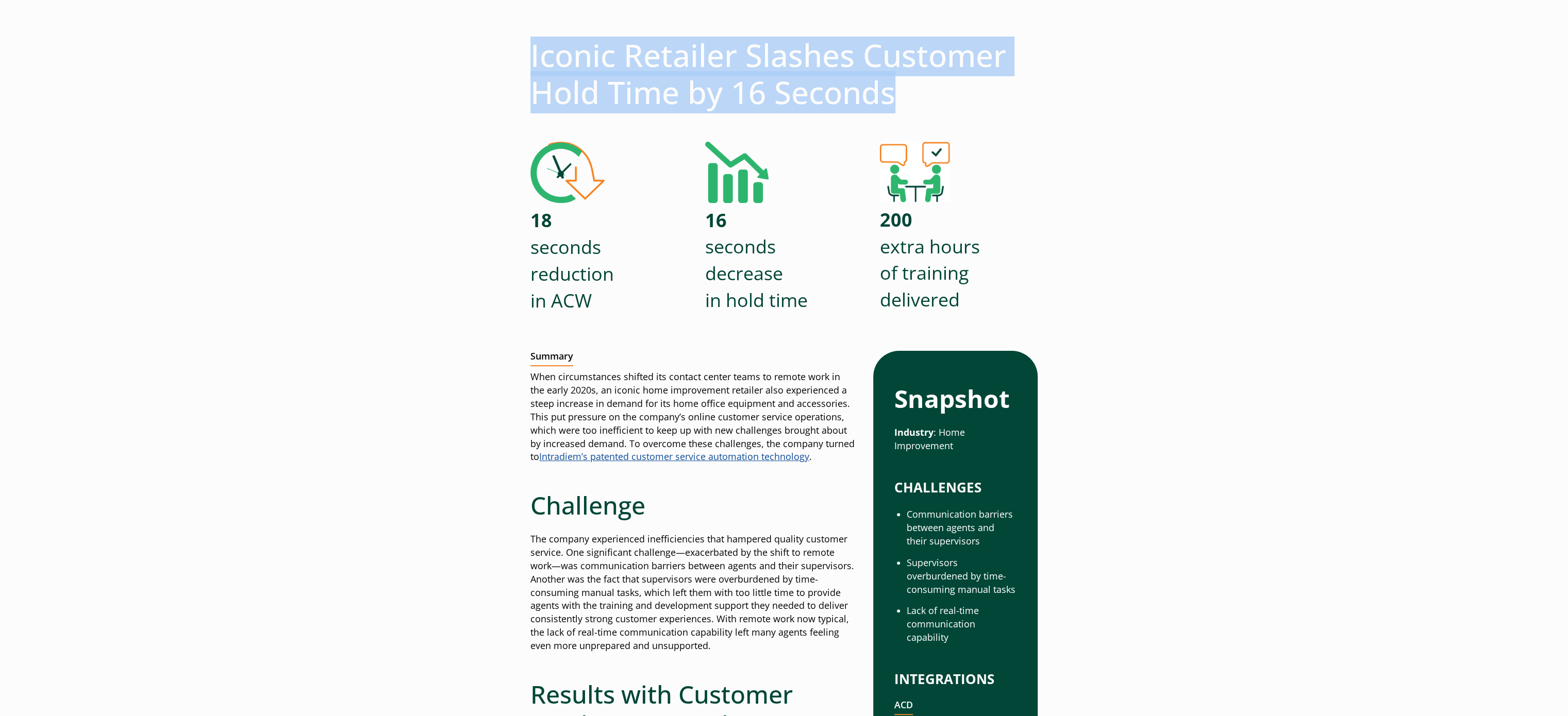
scroll to position [103, 0]
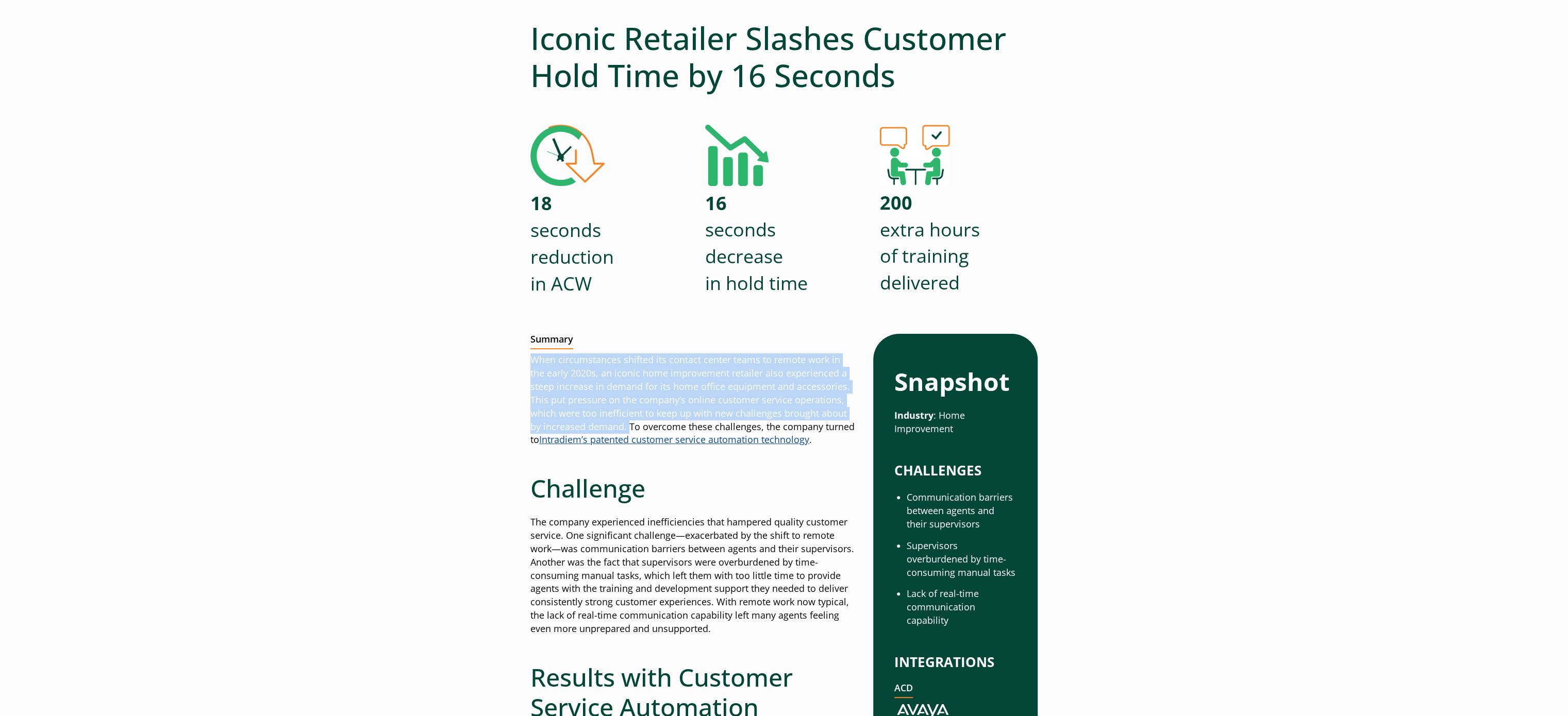
drag, startPoint x: 533, startPoint y: 358, endPoint x: 617, endPoint y: 428, distance: 109.3
click at [617, 428] on p "When circumstances shifted its contact center teams to remote work in the early…" at bounding box center [693, 400] width 326 height 93
copy p "When circumstances shifted its contact center teams to remote work in the early…"
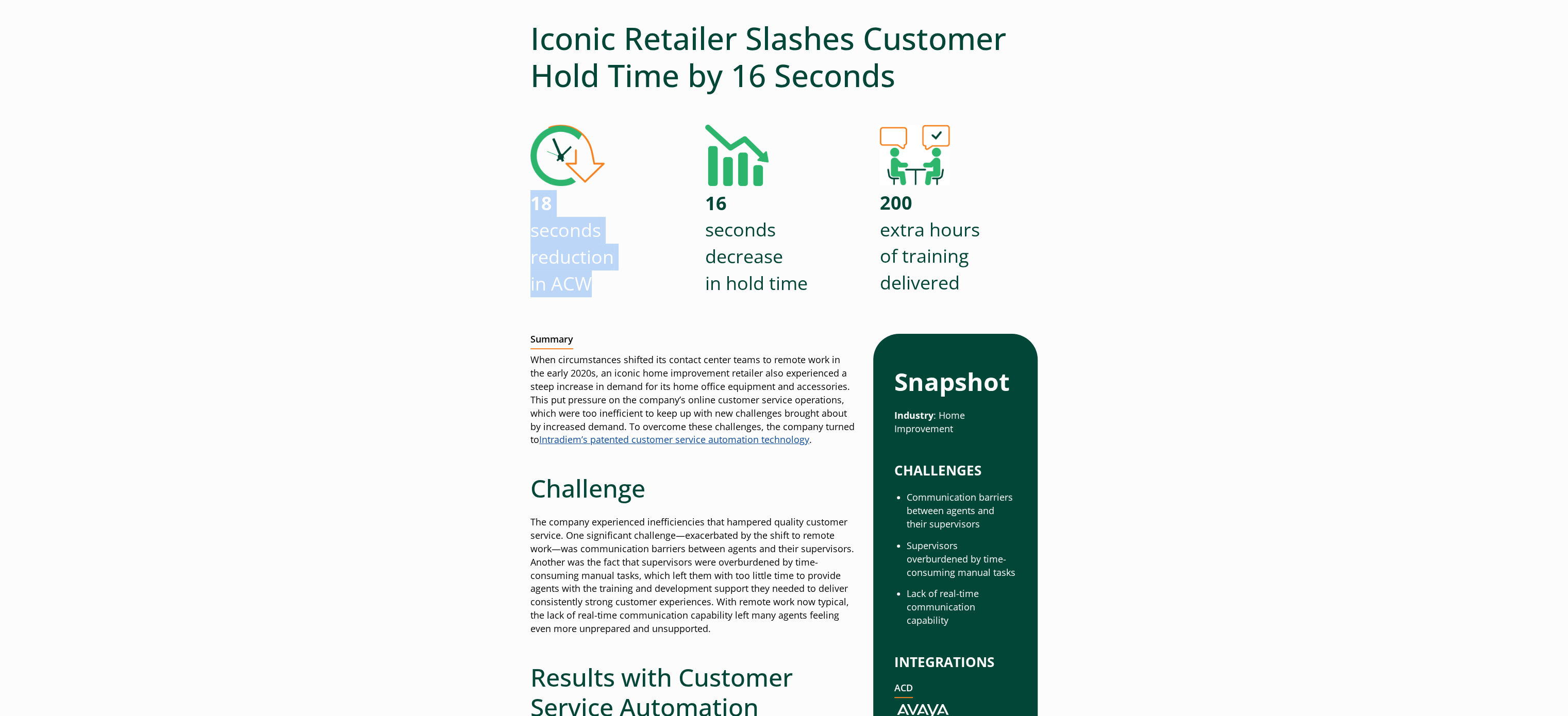
drag, startPoint x: 533, startPoint y: 203, endPoint x: 599, endPoint y: 296, distance: 114.0
click at [599, 296] on p "18 seconds reduction in ACW" at bounding box center [572, 243] width 83 height 106
copy p "18 seconds reduction in ACW"
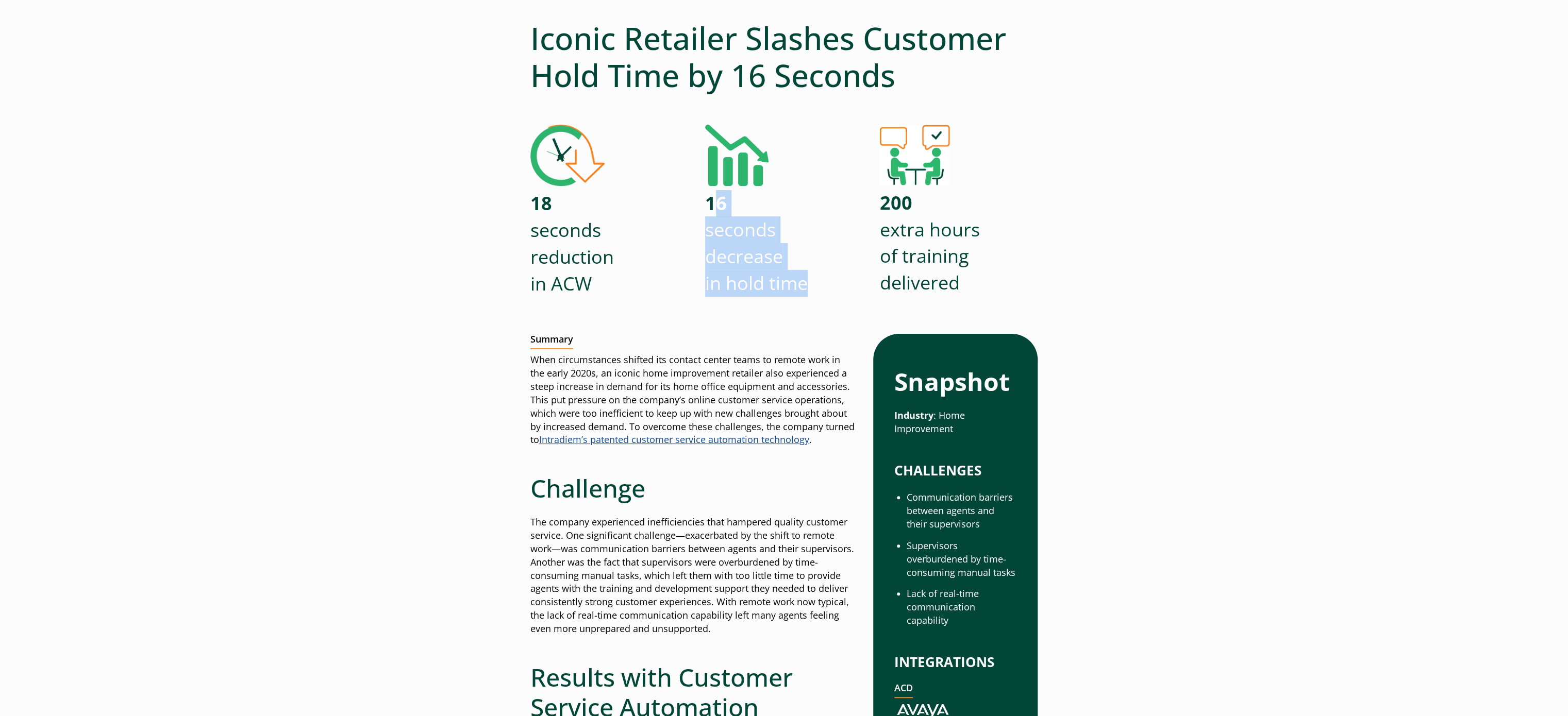
drag, startPoint x: 713, startPoint y: 204, endPoint x: 813, endPoint y: 291, distance: 132.5
click at [813, 291] on div "16 seconds decrease in hold time" at bounding box center [784, 222] width 158 height 195
copy p "6 seconds decrease in hold time"
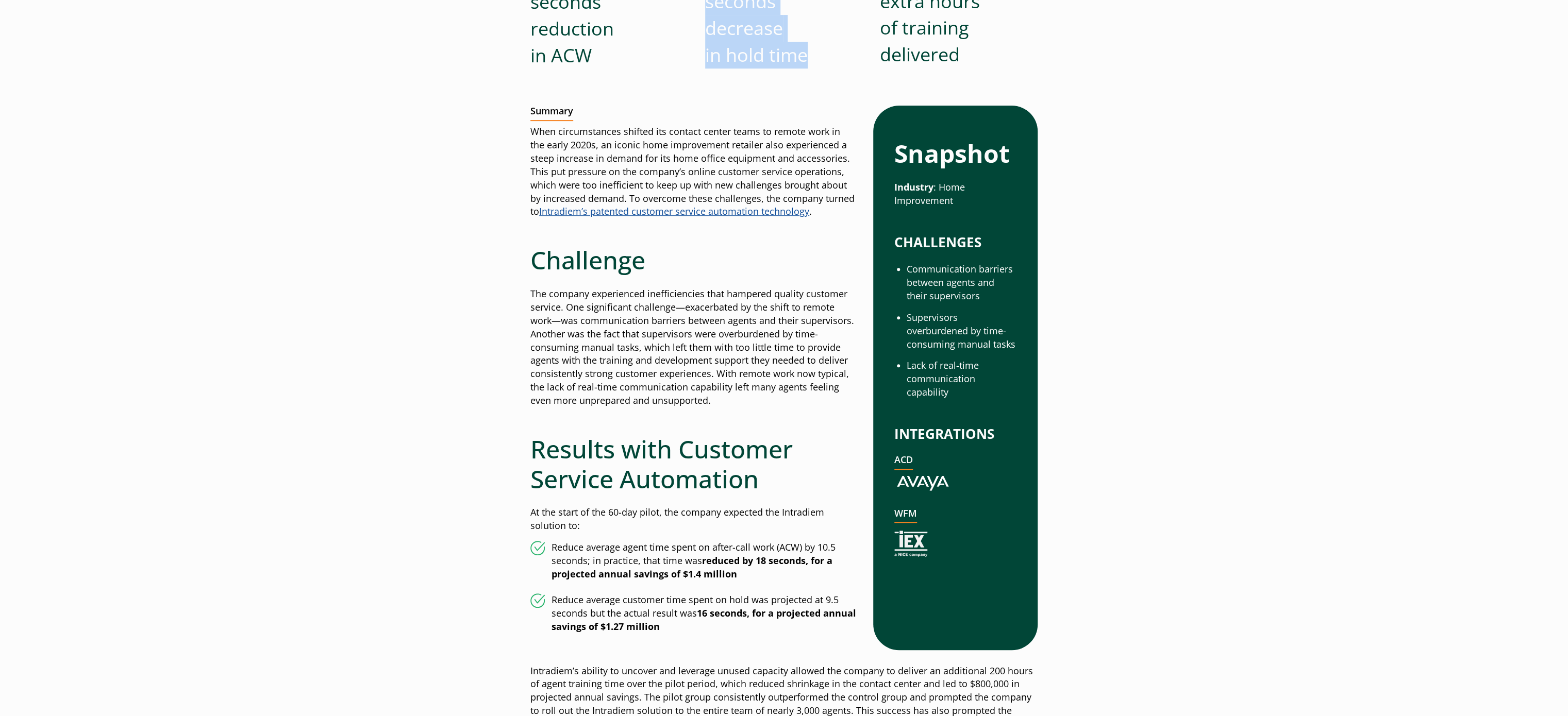
scroll to position [412, 0]
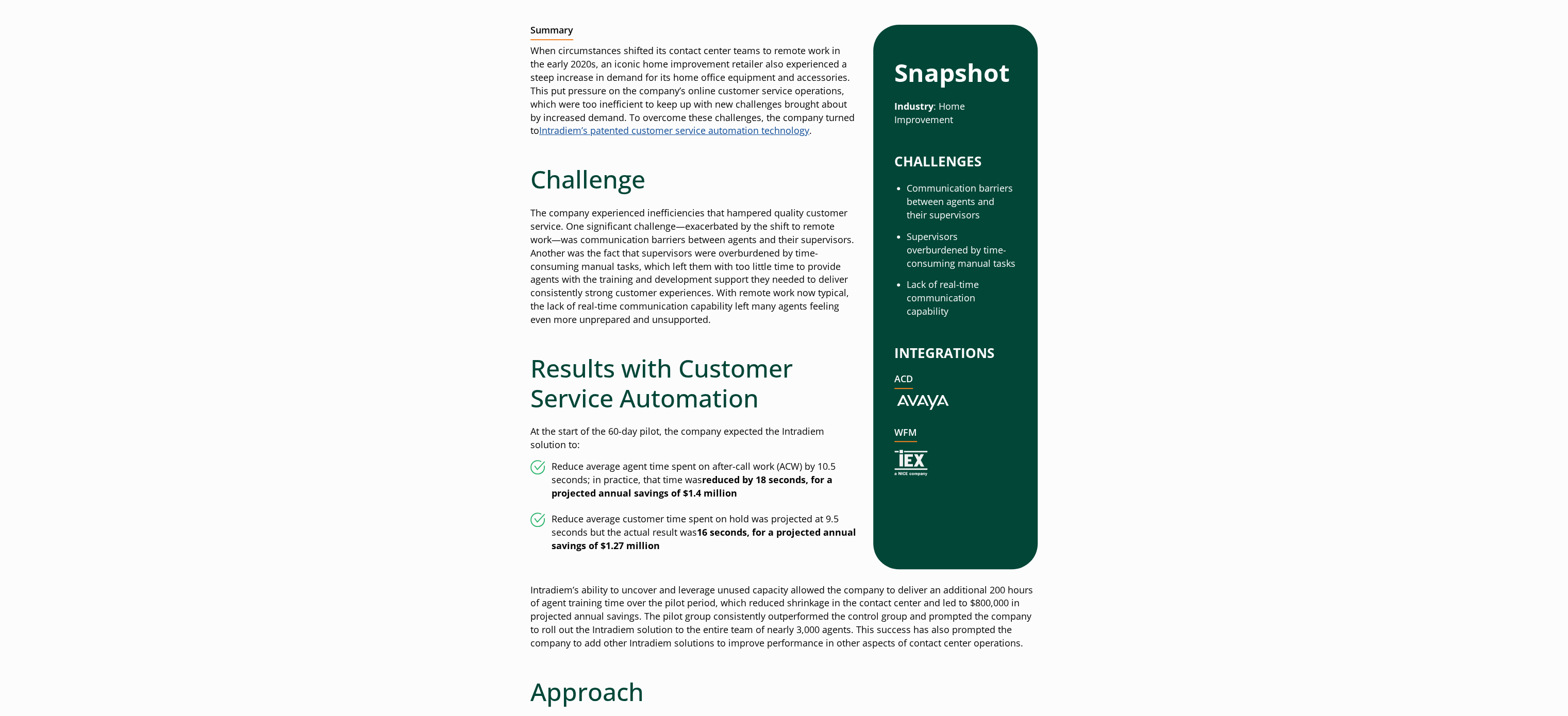
drag, startPoint x: 819, startPoint y: 498, endPoint x: 813, endPoint y: 492, distance: 8.5
click at [819, 498] on li "Reduce average agent time spent on after-call work (ACW) by 10.5 seconds; in pr…" at bounding box center [693, 480] width 326 height 40
drag, startPoint x: 804, startPoint y: 490, endPoint x: 812, endPoint y: 477, distance: 15.3
click at [812, 477] on li "Reduce average agent time spent on after-call work (ACW) by 10.5 seconds; in pr…" at bounding box center [693, 480] width 326 height 40
copy strong "for a projected annual savings of $1.4 million"
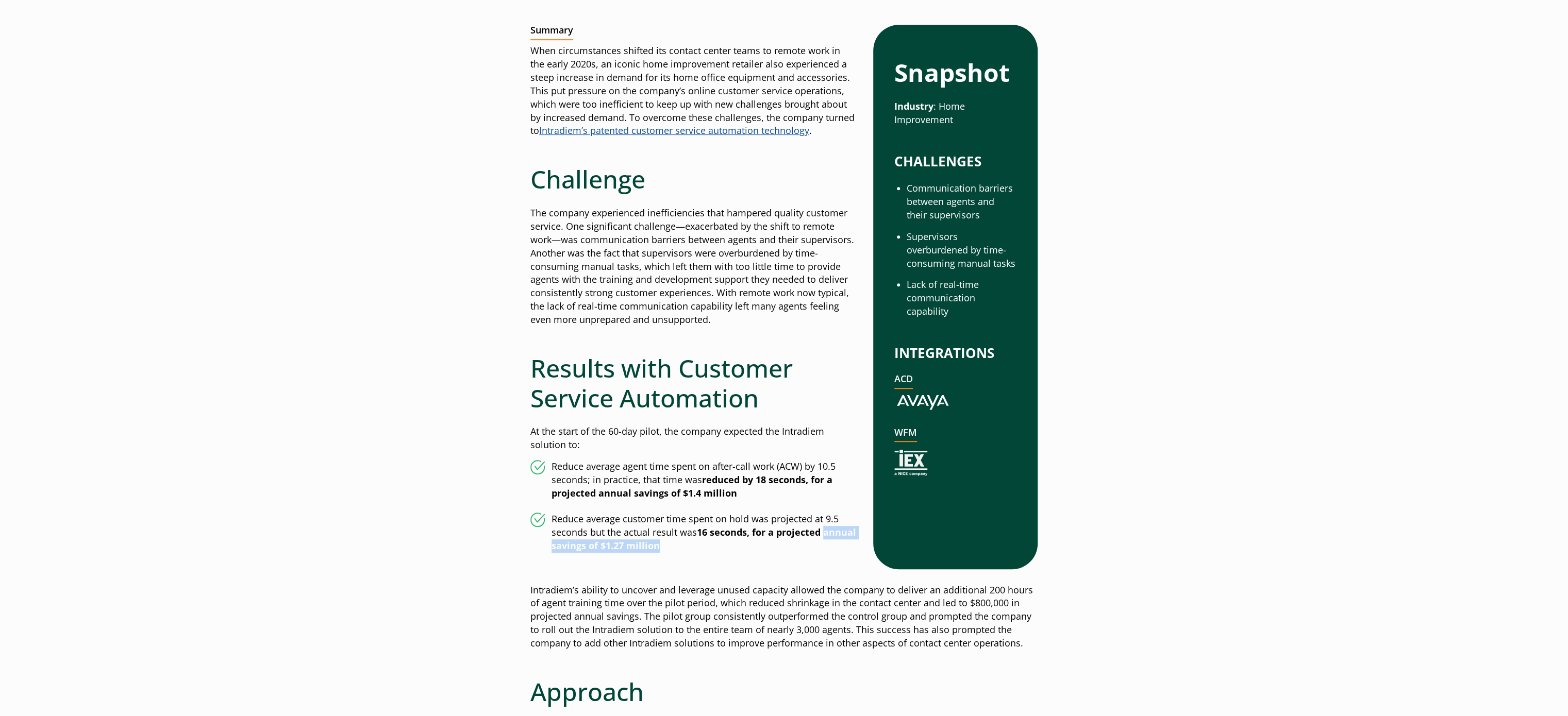
drag, startPoint x: 698, startPoint y: 551, endPoint x: 824, endPoint y: 532, distance: 127.4
click at [824, 532] on li "Reduce average customer time spent on hold was projected at 9.5 seconds but the…" at bounding box center [693, 533] width 326 height 40
copy strong "annual savings of $1.27 million"
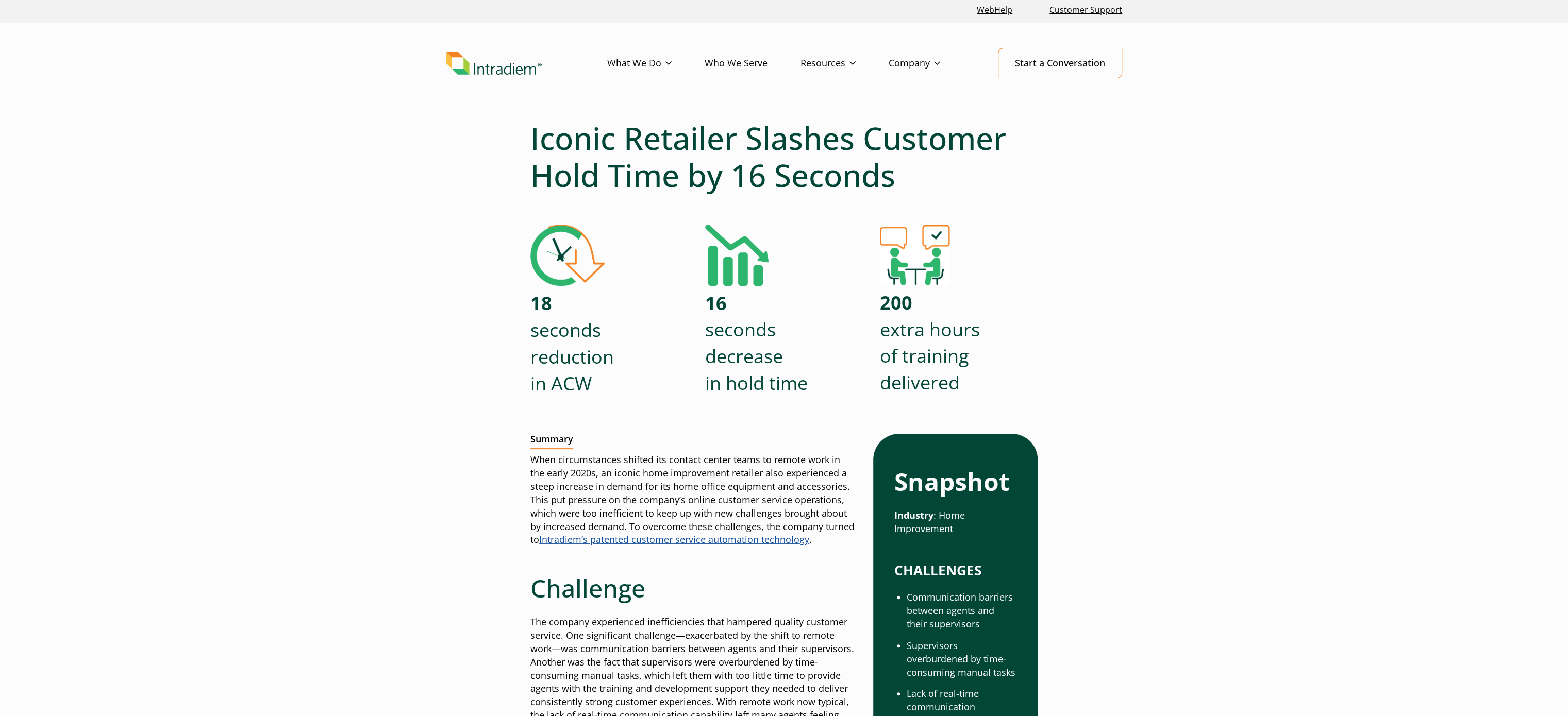
scroll to position [0, 0]
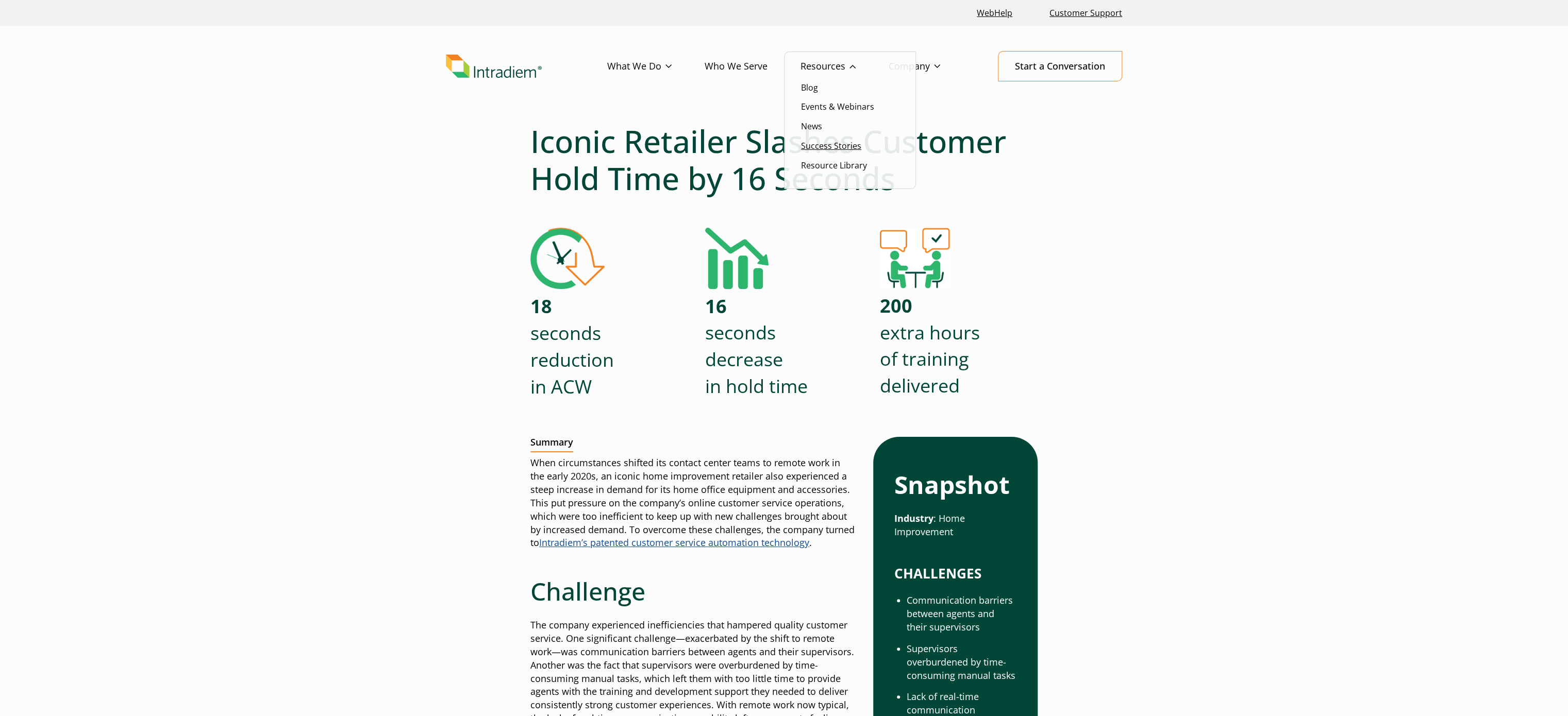
click at [813, 143] on link "Success Stories" at bounding box center [831, 145] width 60 height 12
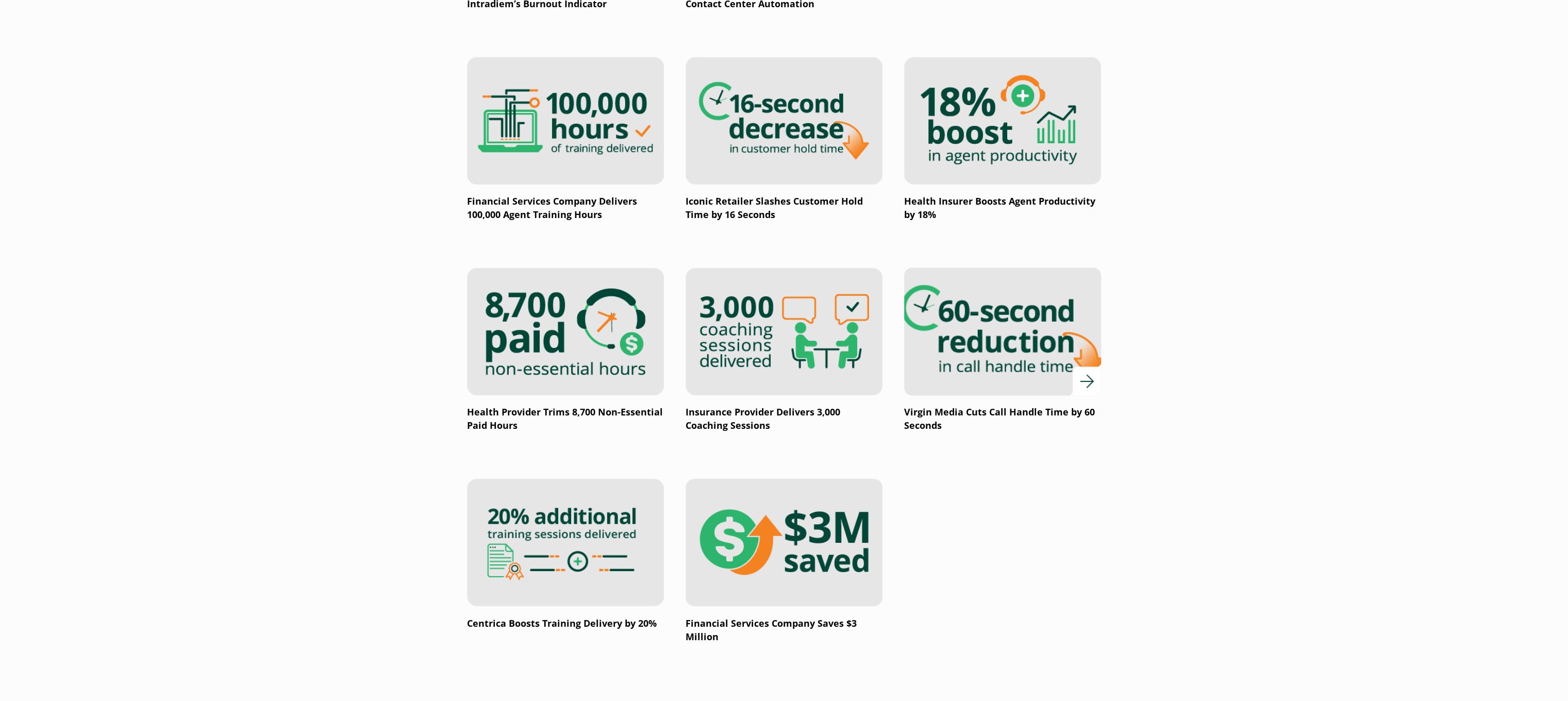
scroll to position [1443, 0]
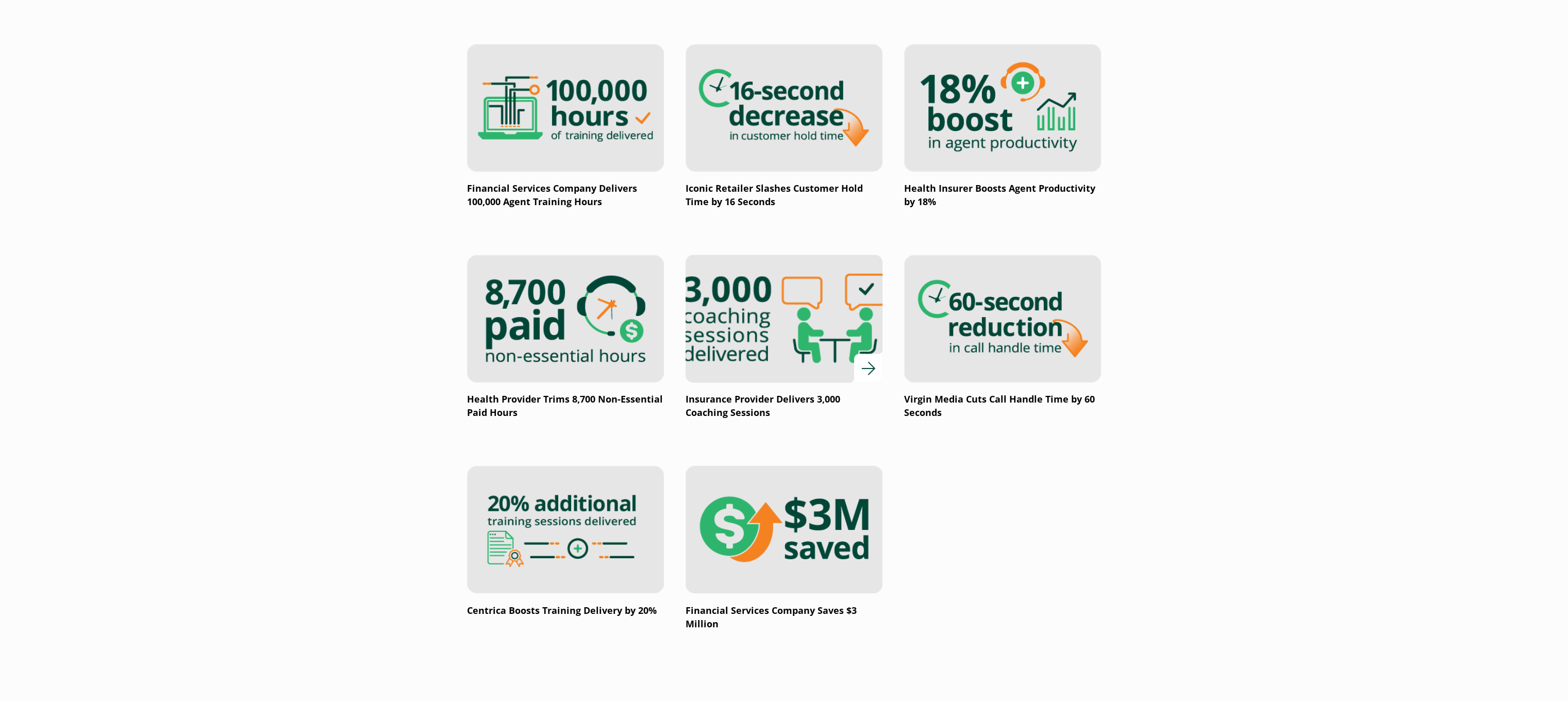
click at [817, 350] on img at bounding box center [784, 318] width 236 height 153
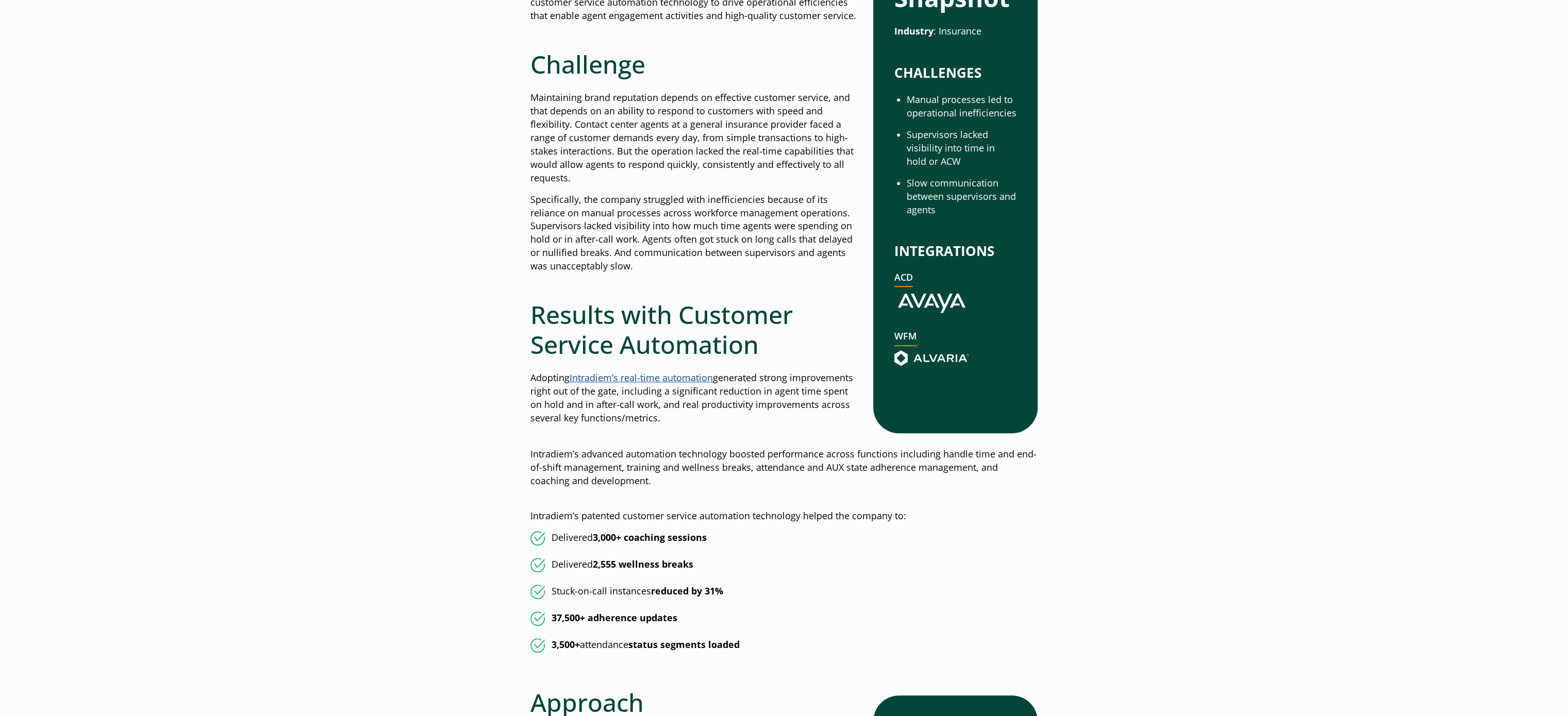
scroll to position [515, 0]
